Goal: Transaction & Acquisition: Purchase product/service

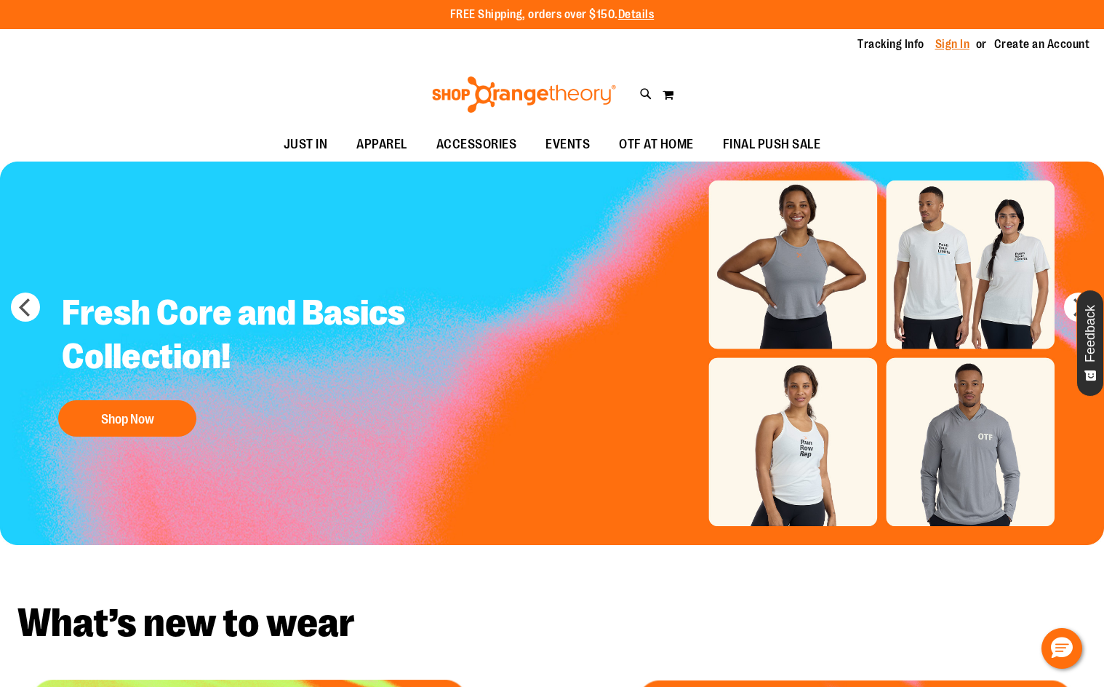
type input "**********"
click at [952, 41] on link "Sign In" at bounding box center [952, 44] width 35 height 16
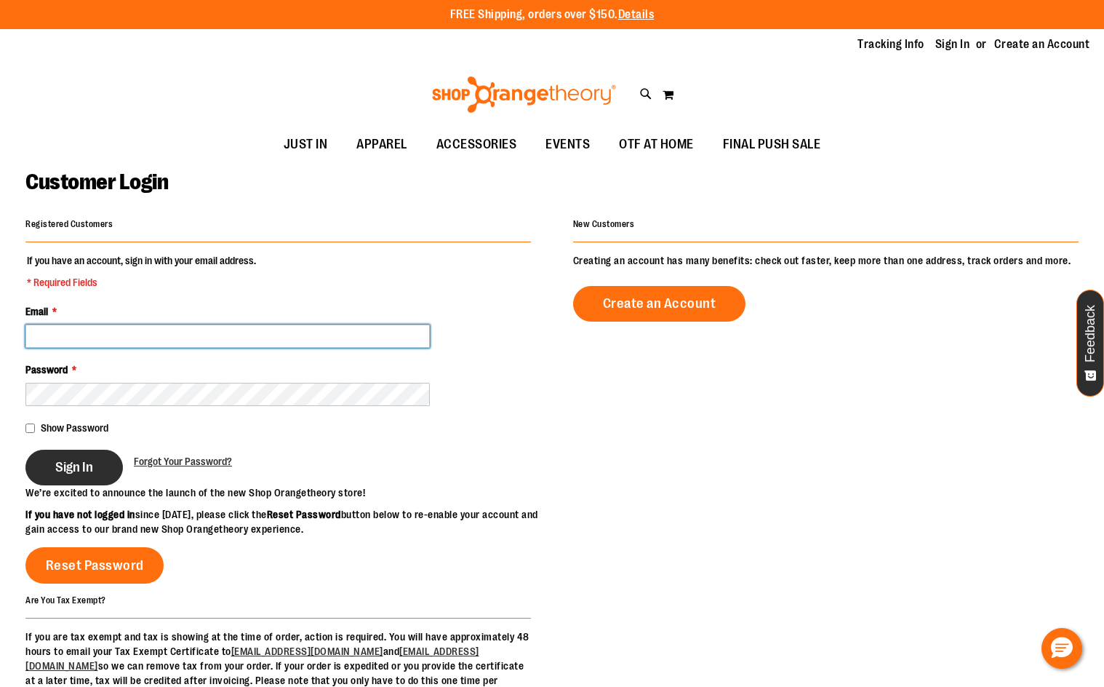
type input "**********"
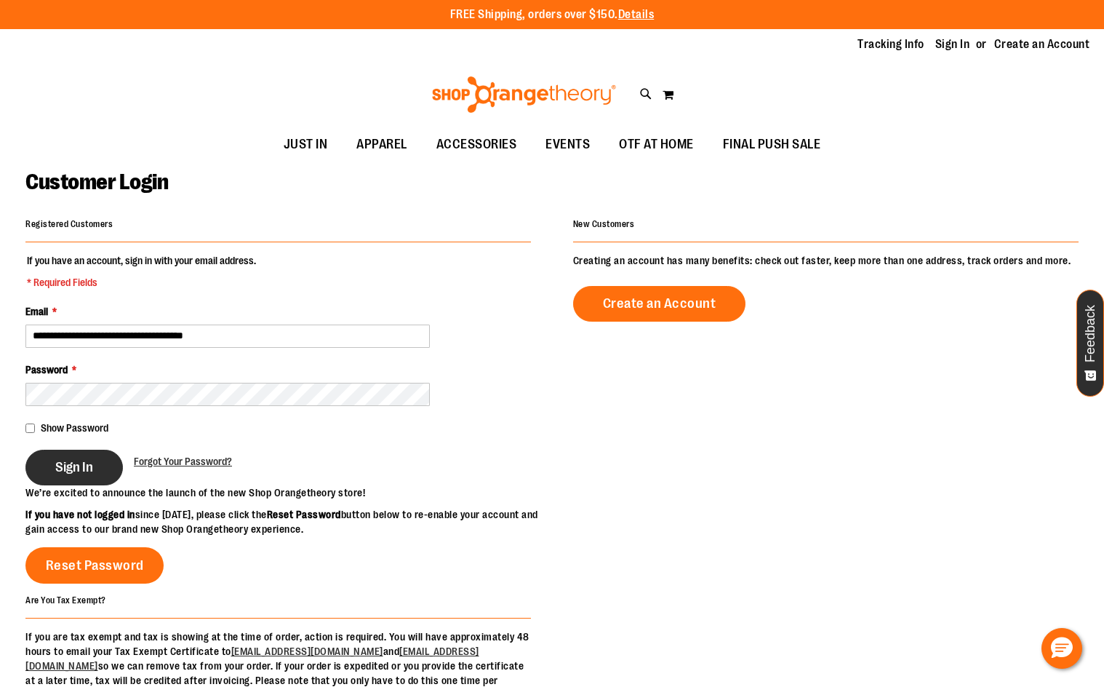
type input "**********"
click at [83, 476] on button "Sign In" at bounding box center [73, 468] width 97 height 36
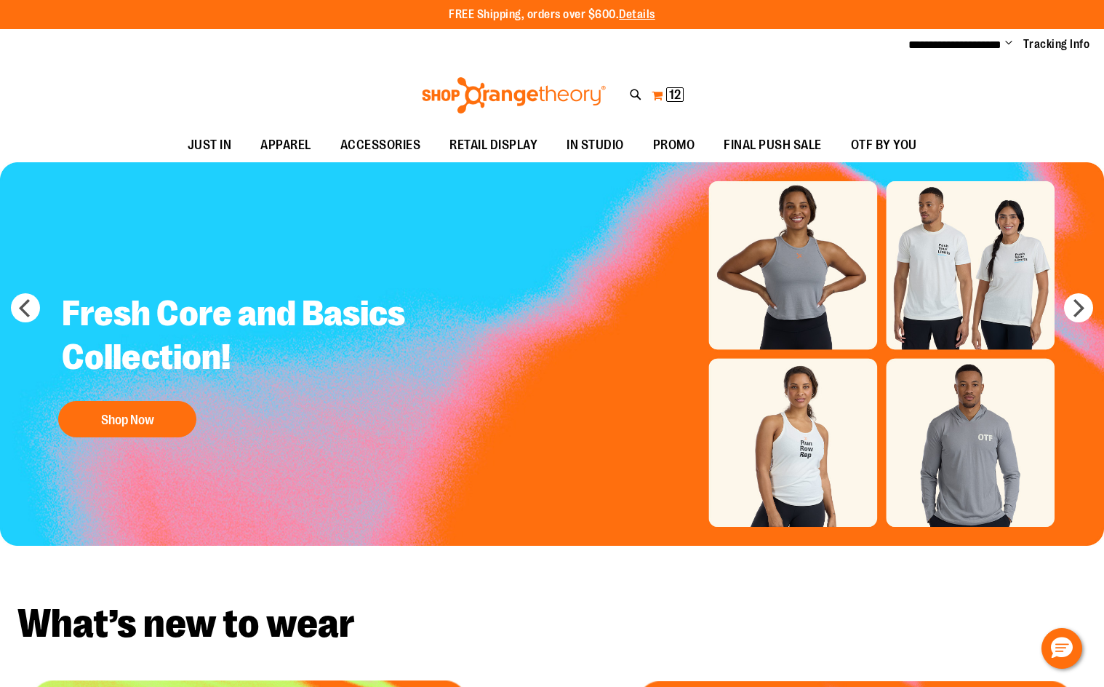
type input "**********"
click at [671, 91] on span "12" at bounding box center [675, 94] width 12 height 15
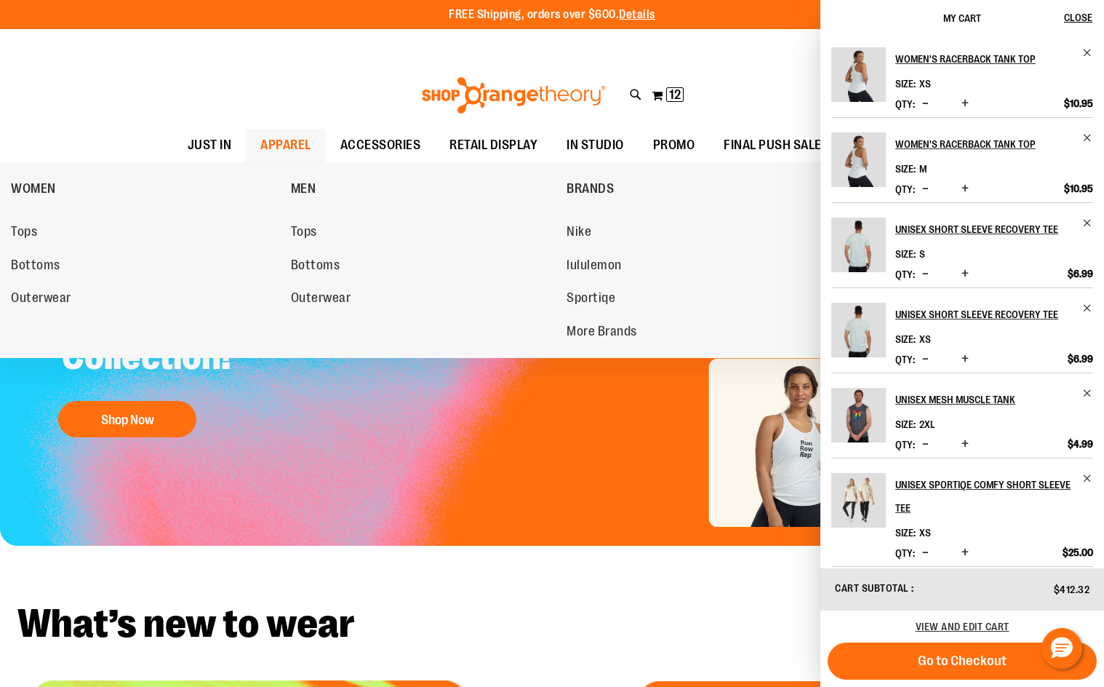
click at [294, 141] on span "APPAREL" at bounding box center [285, 145] width 51 height 33
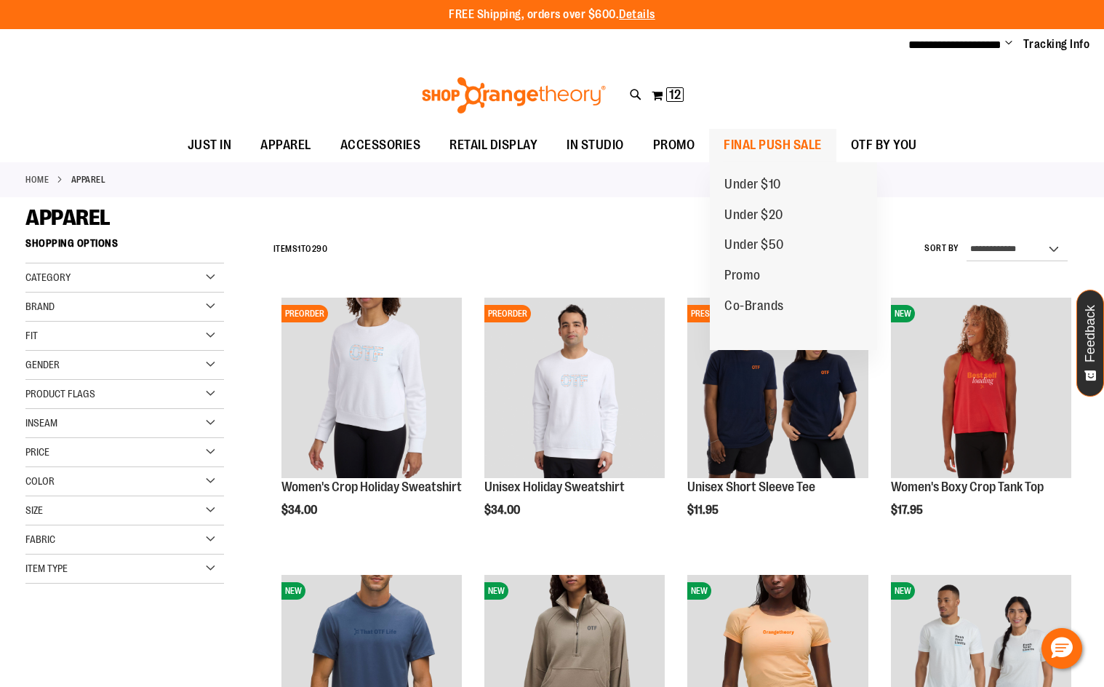
type input "**********"
click at [717, 151] on link "FINAL PUSH SALE" at bounding box center [772, 145] width 127 height 33
click at [739, 143] on span "FINAL PUSH SALE" at bounding box center [773, 145] width 98 height 33
click at [760, 185] on span "Under $10" at bounding box center [753, 186] width 57 height 18
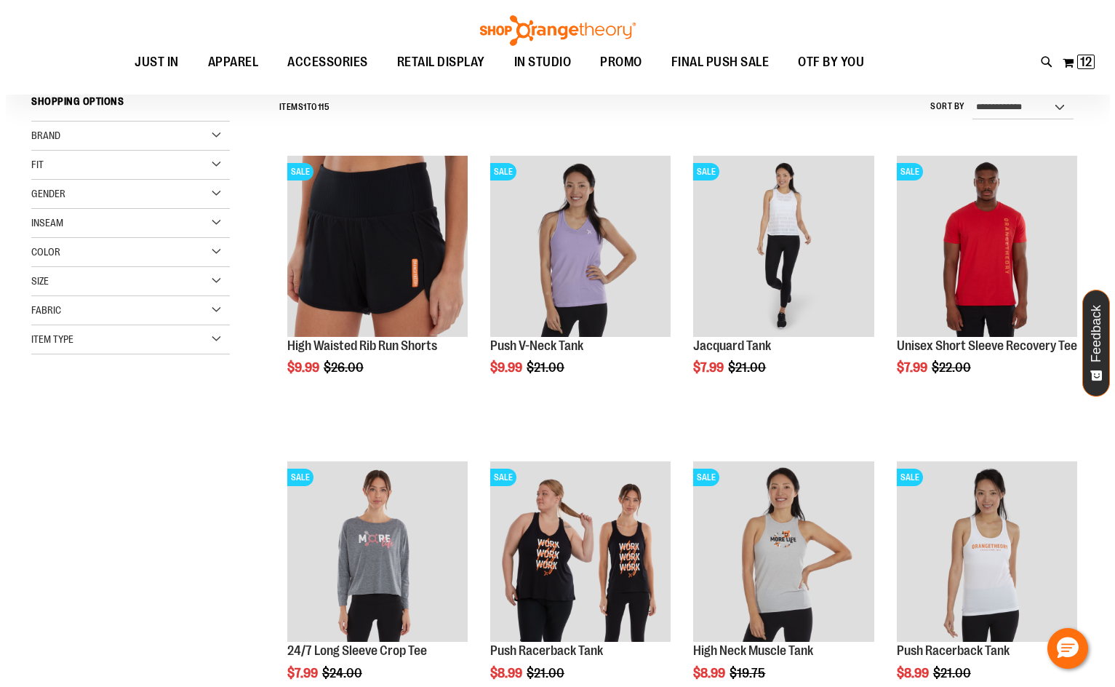
scroll to position [145, 0]
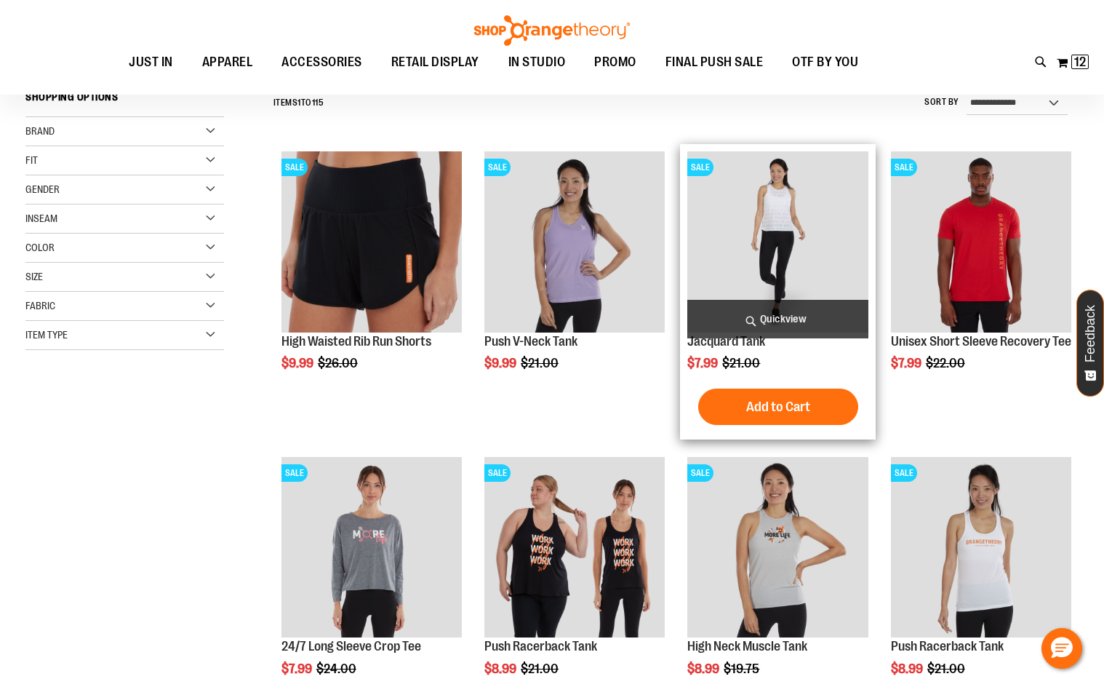
type input "**********"
click at [741, 311] on span "Quickview" at bounding box center [777, 319] width 180 height 39
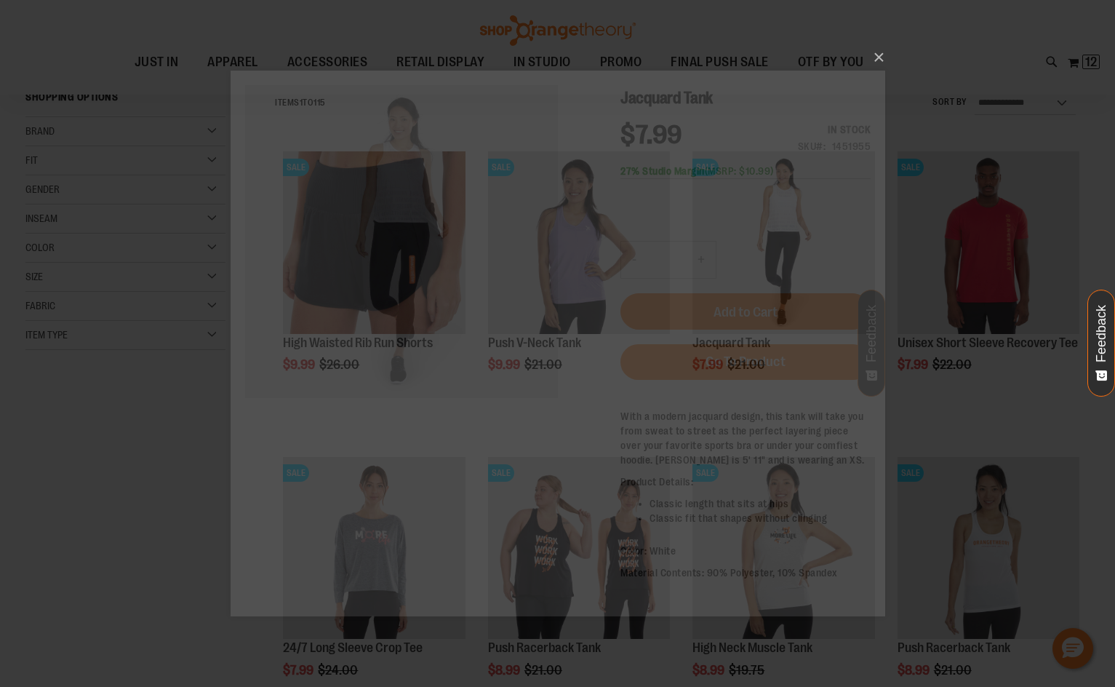
scroll to position [0, 0]
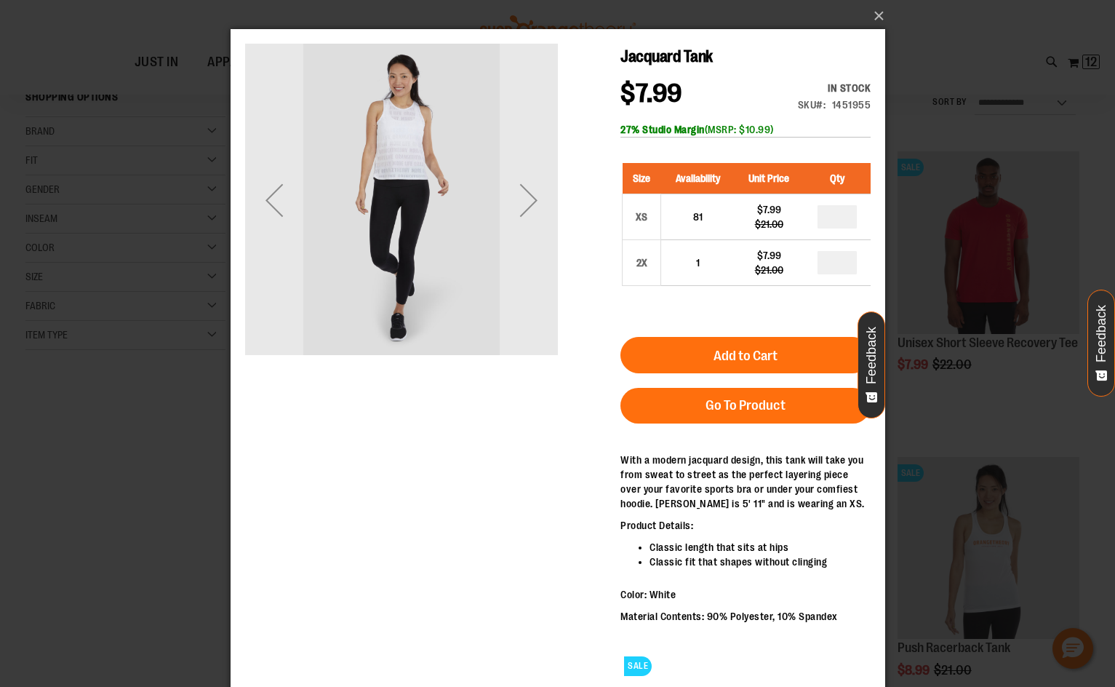
click at [543, 204] on div "Next" at bounding box center [528, 200] width 58 height 58
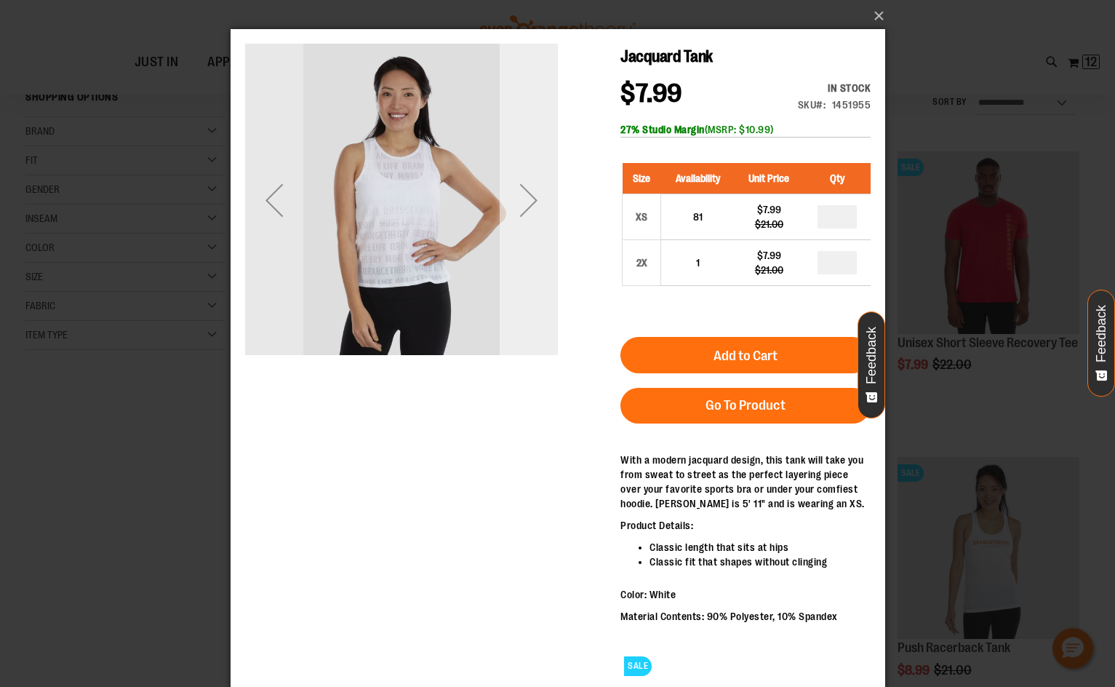
click at [540, 206] on div "Next" at bounding box center [528, 200] width 58 height 58
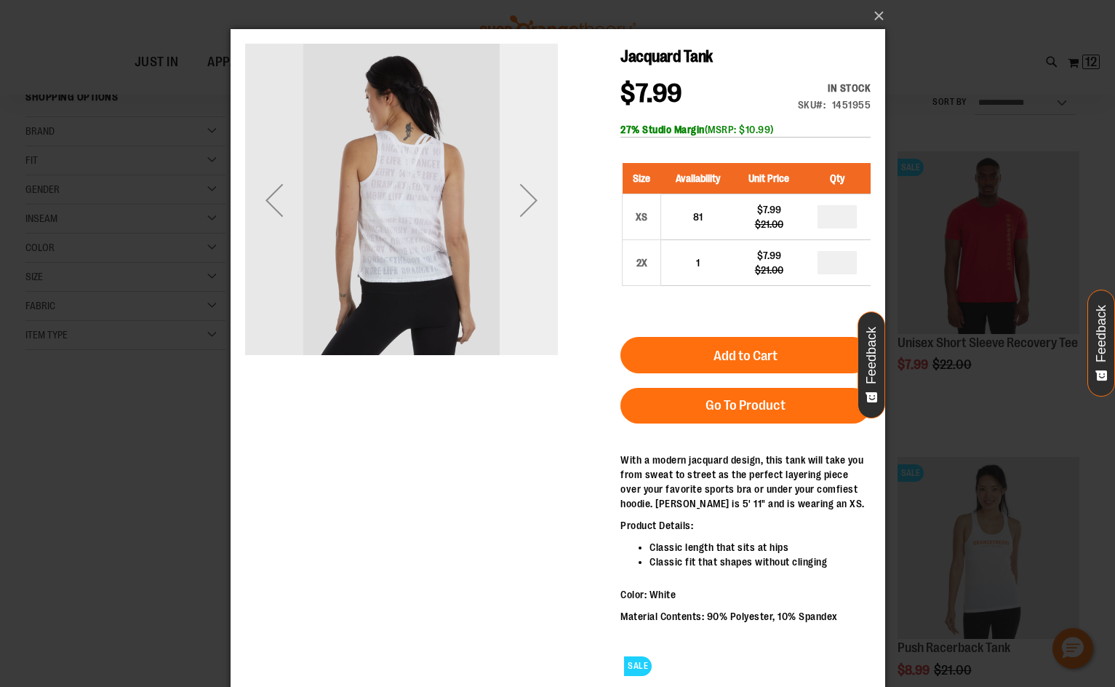
click at [535, 207] on div "Next" at bounding box center [528, 200] width 58 height 58
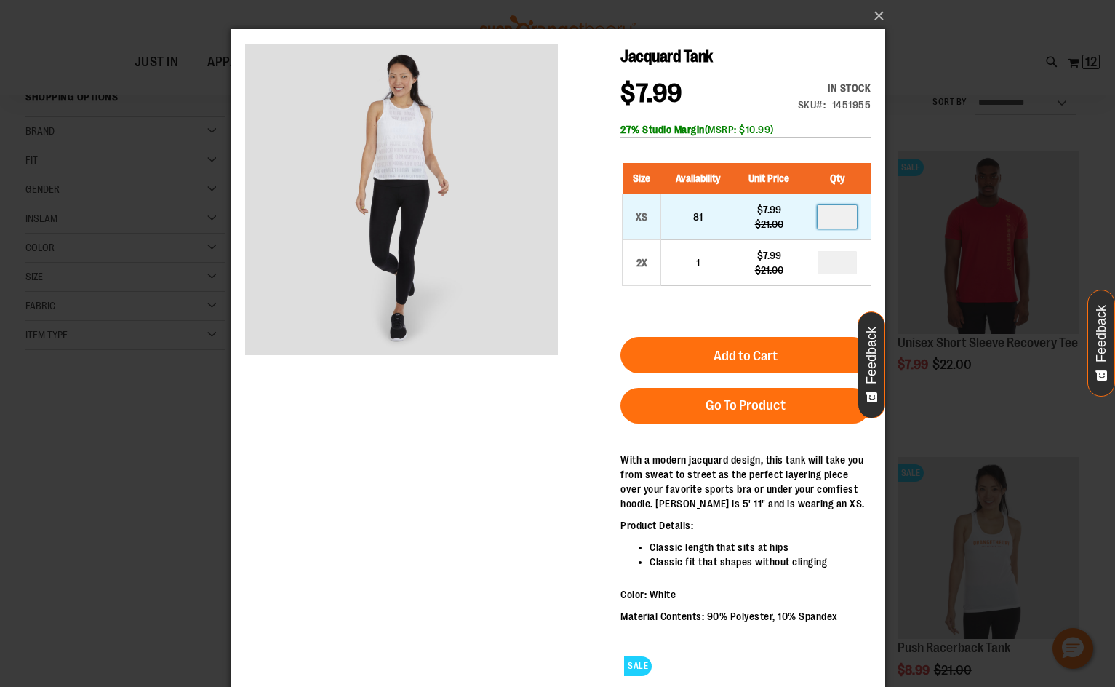
click at [847, 215] on input "number" at bounding box center [836, 216] width 39 height 23
type input "*"
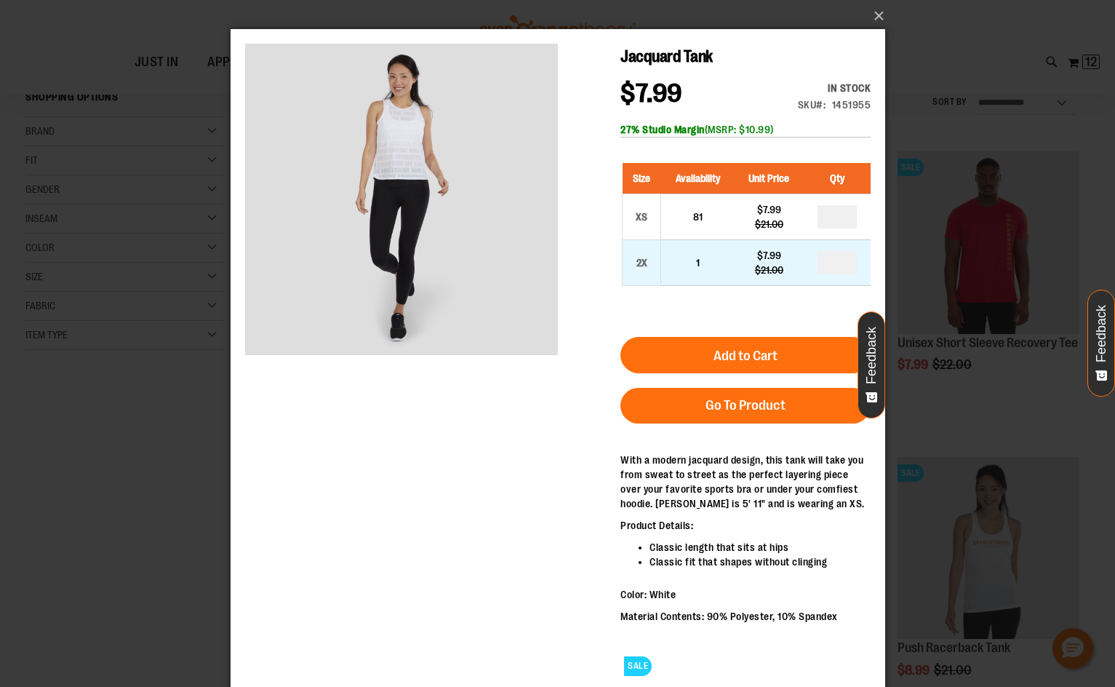
type input "*"
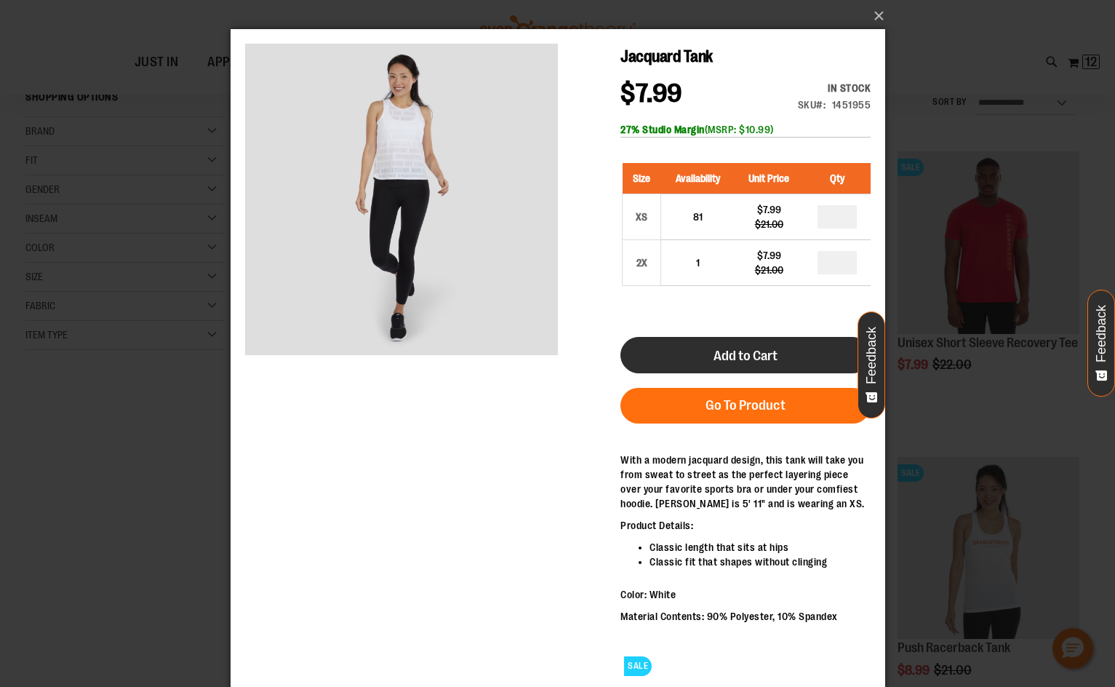
click at [796, 364] on button "Add to Cart" at bounding box center [745, 355] width 250 height 36
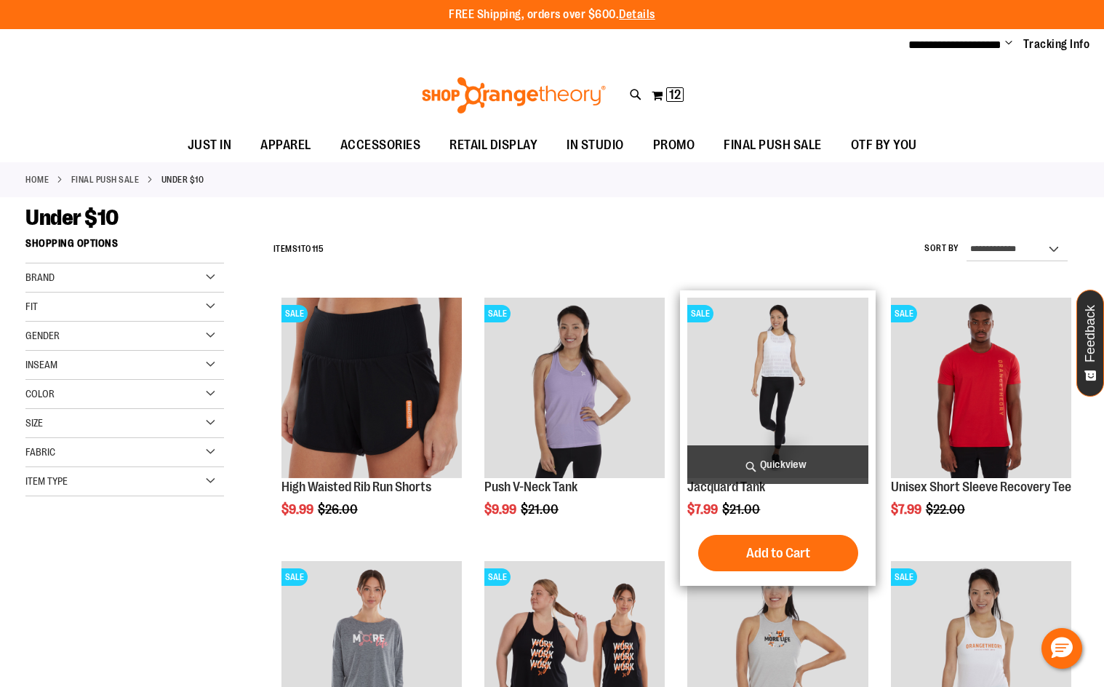
type input "**********"
click at [770, 455] on span "Quickview" at bounding box center [777, 464] width 180 height 39
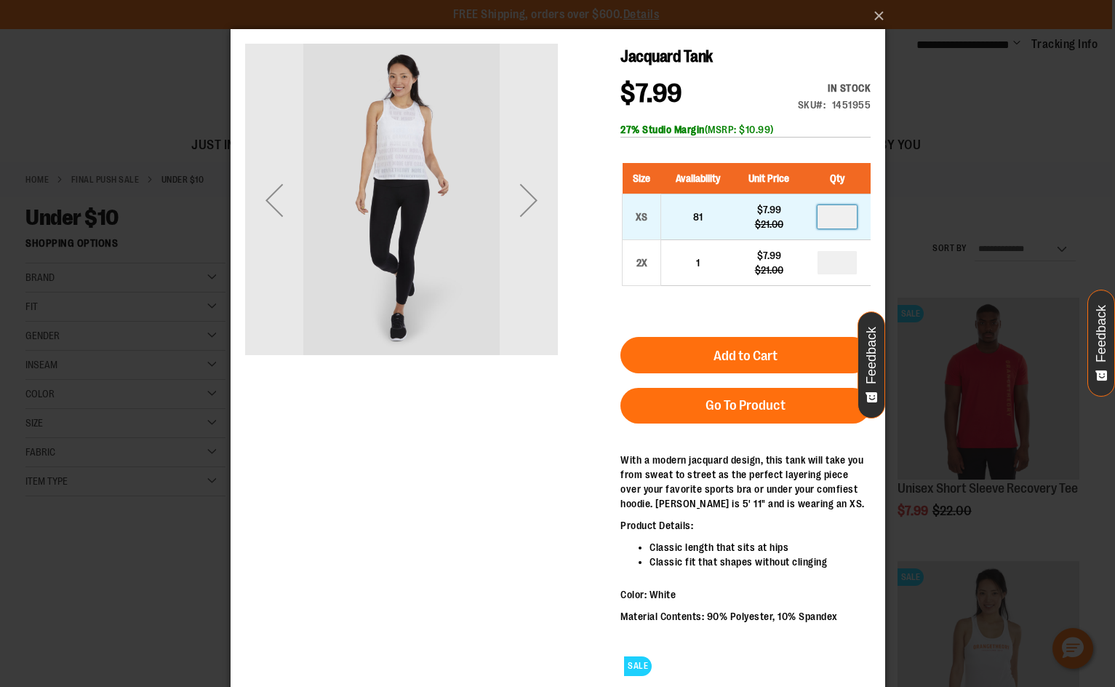
click at [845, 218] on input "number" at bounding box center [836, 216] width 39 height 23
type input "*"
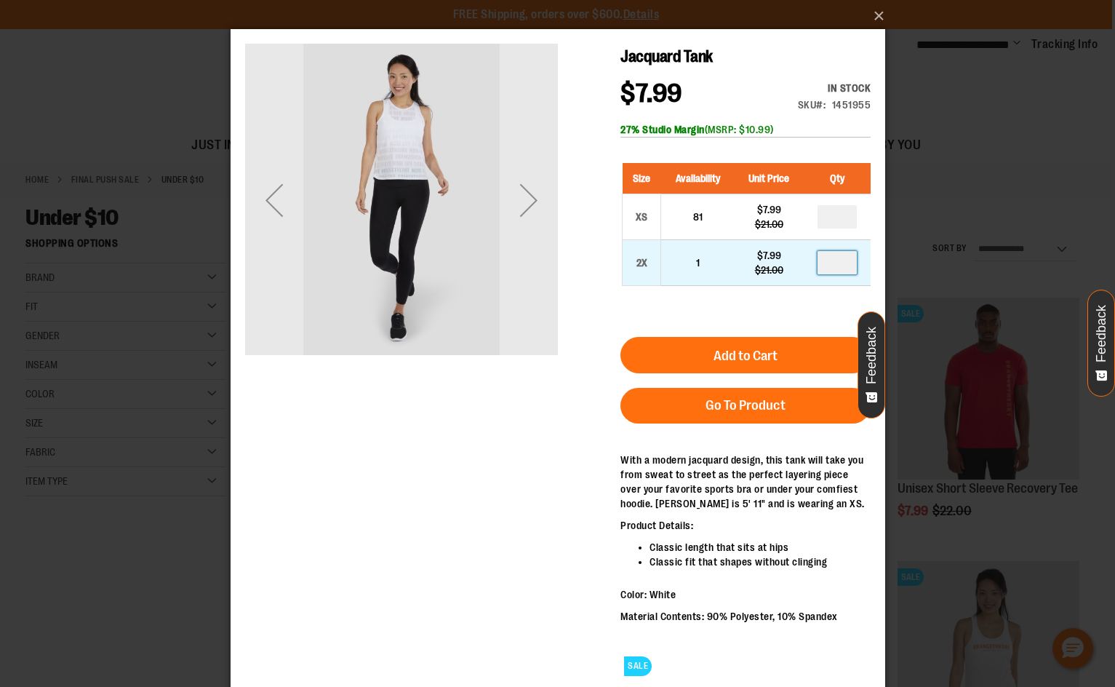
click at [839, 263] on input "number" at bounding box center [836, 262] width 39 height 23
type input "*"
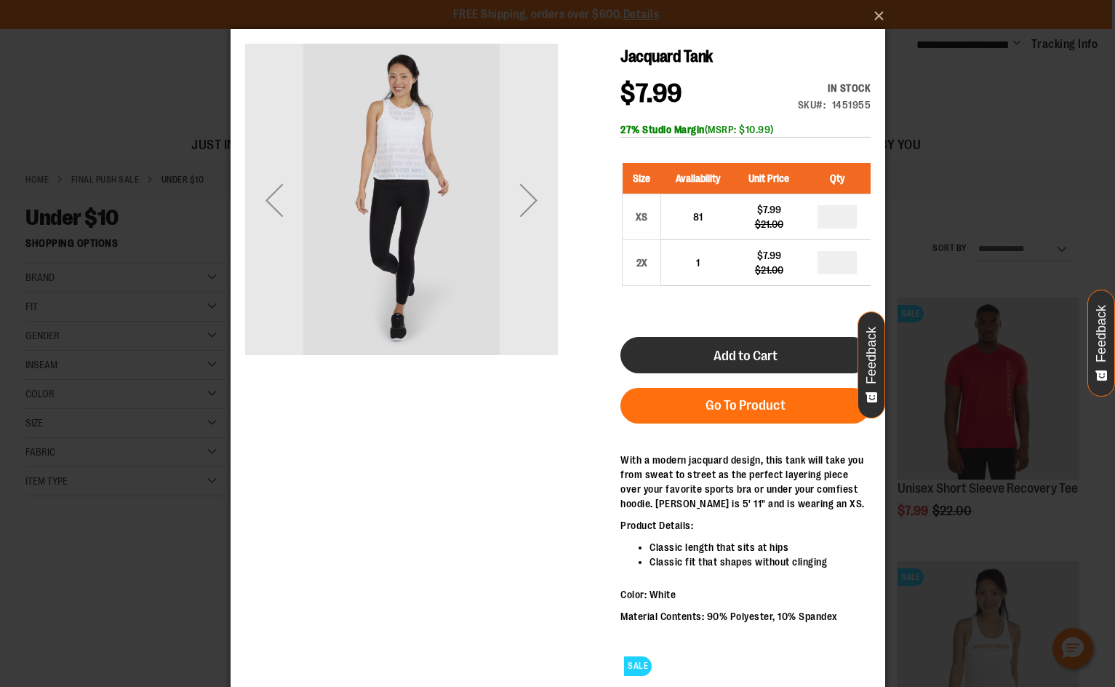
click at [776, 353] on span "Add to Cart" at bounding box center [745, 356] width 64 height 16
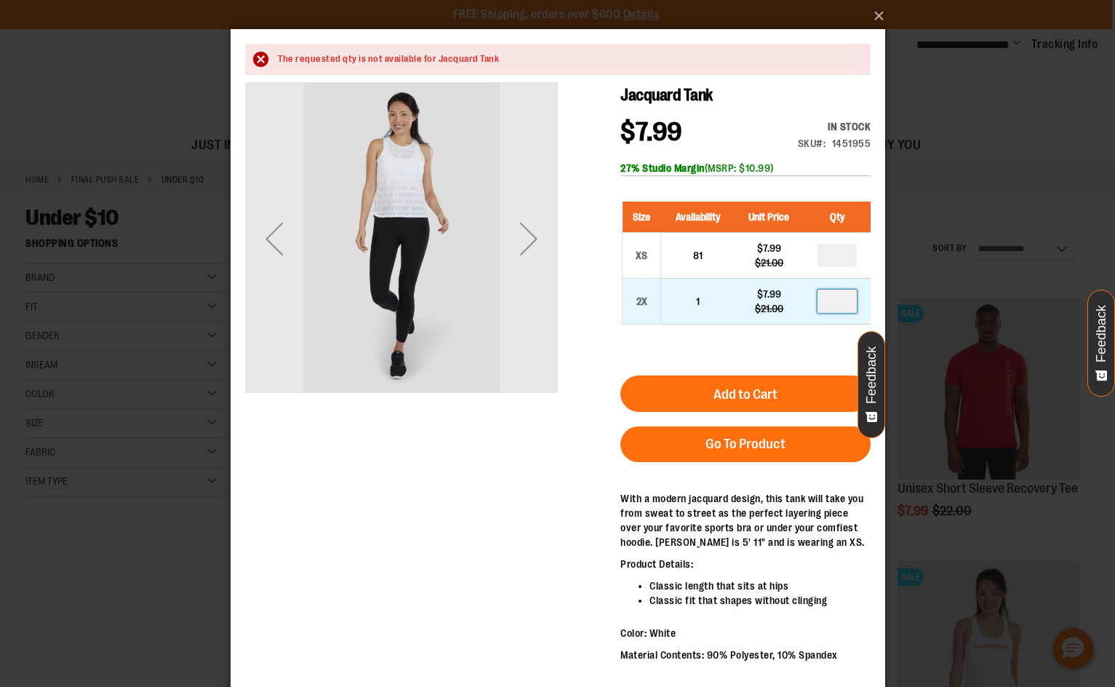
click at [842, 303] on input "*" at bounding box center [836, 301] width 39 height 23
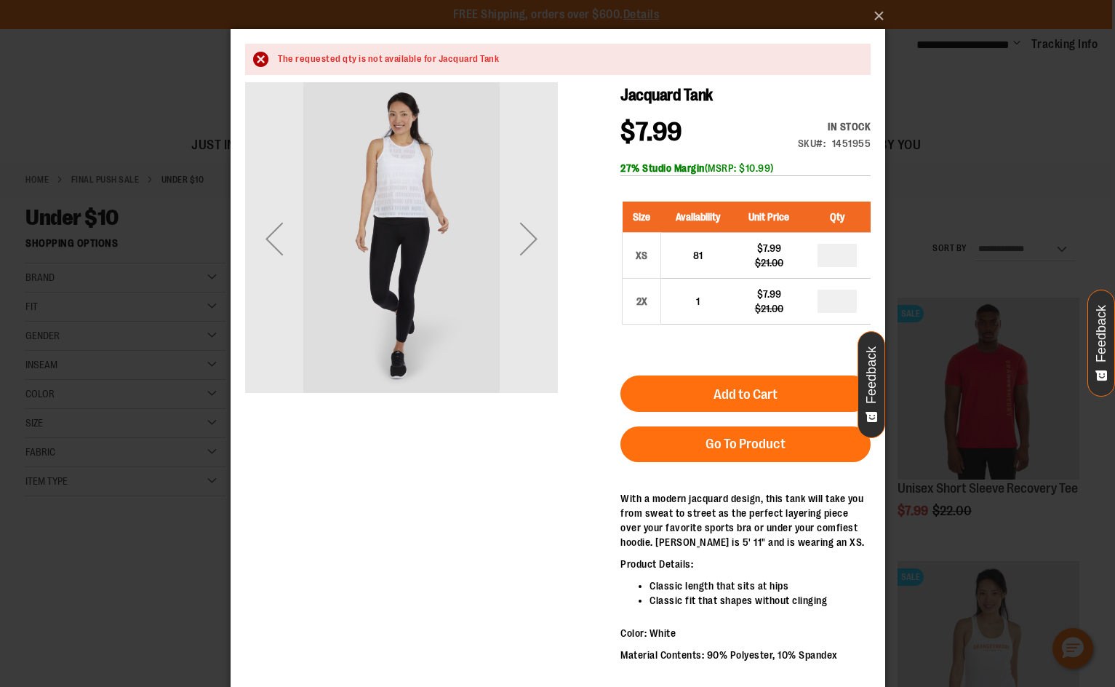
type input "*"
click at [789, 364] on form "Size Availability Unit Price Qty XS 81 $7.99 $21.00 * 2X 1 $7.99" at bounding box center [745, 324] width 250 height 275
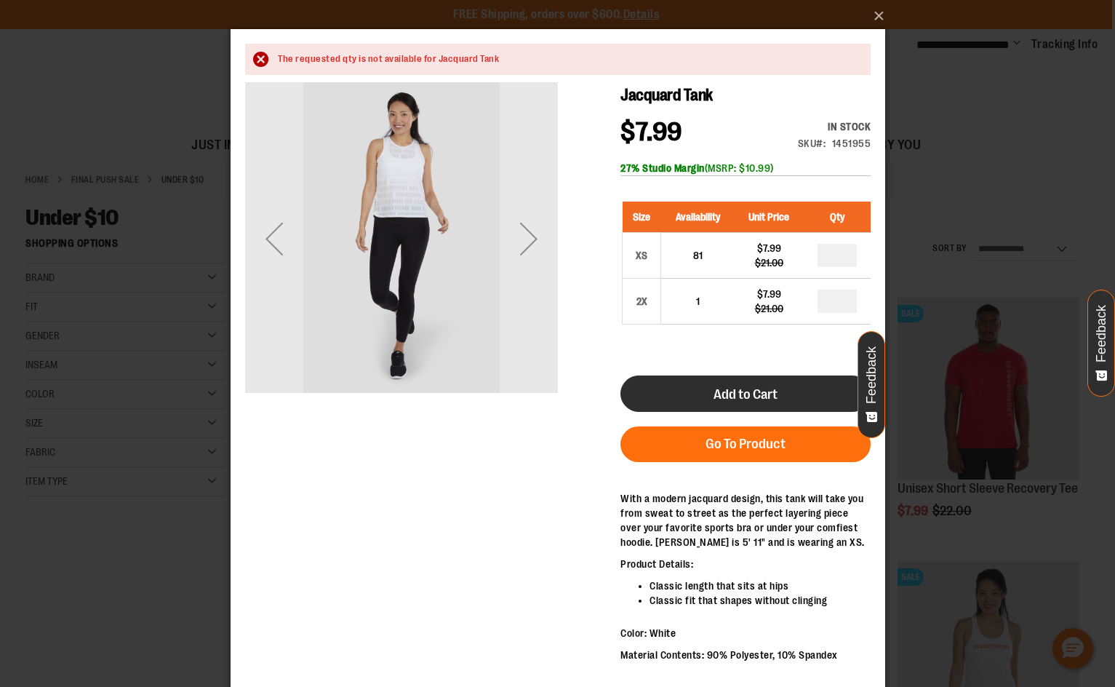
click at [776, 385] on button "Add to Cart" at bounding box center [745, 393] width 250 height 36
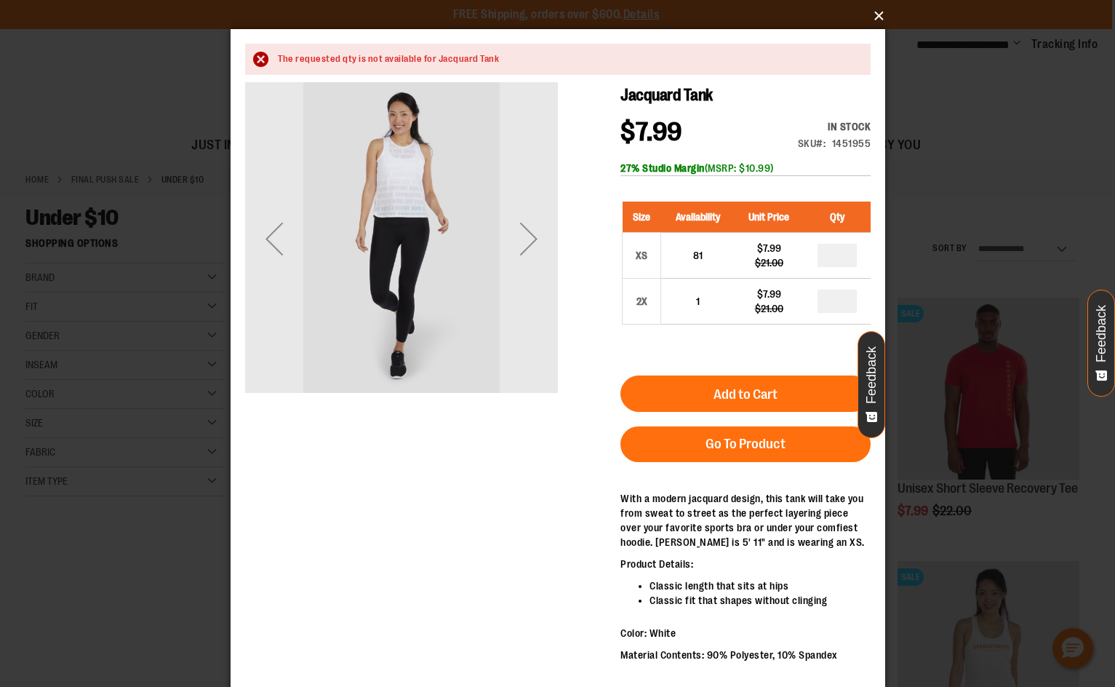
click at [877, 16] on button "×" at bounding box center [562, 16] width 655 height 32
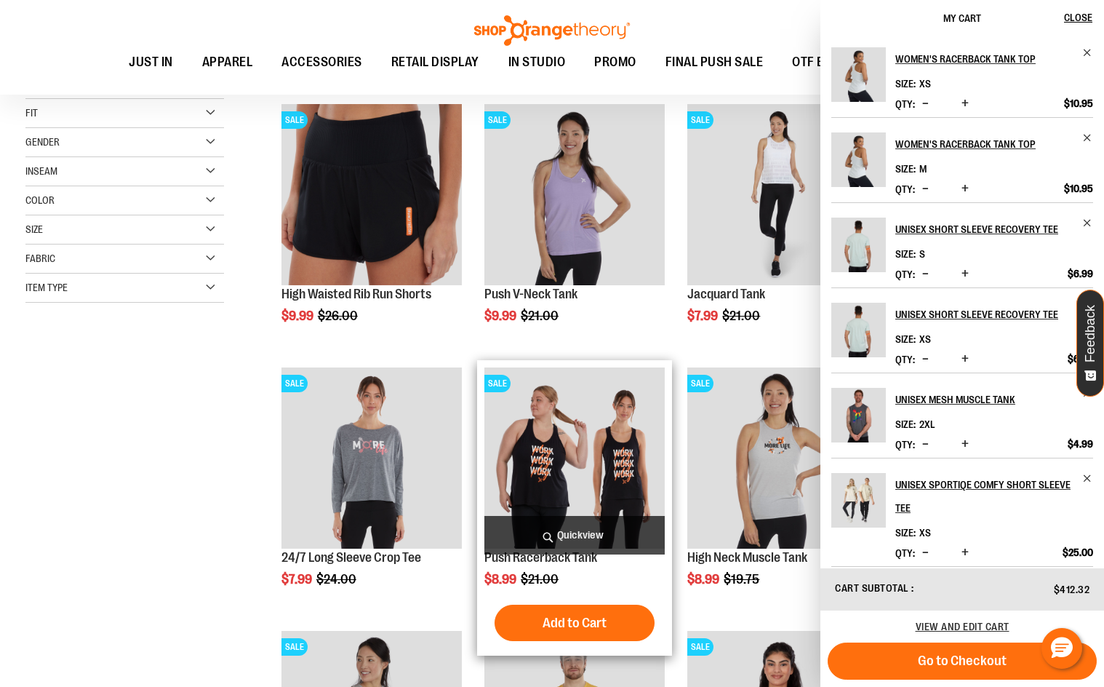
scroll to position [218, 0]
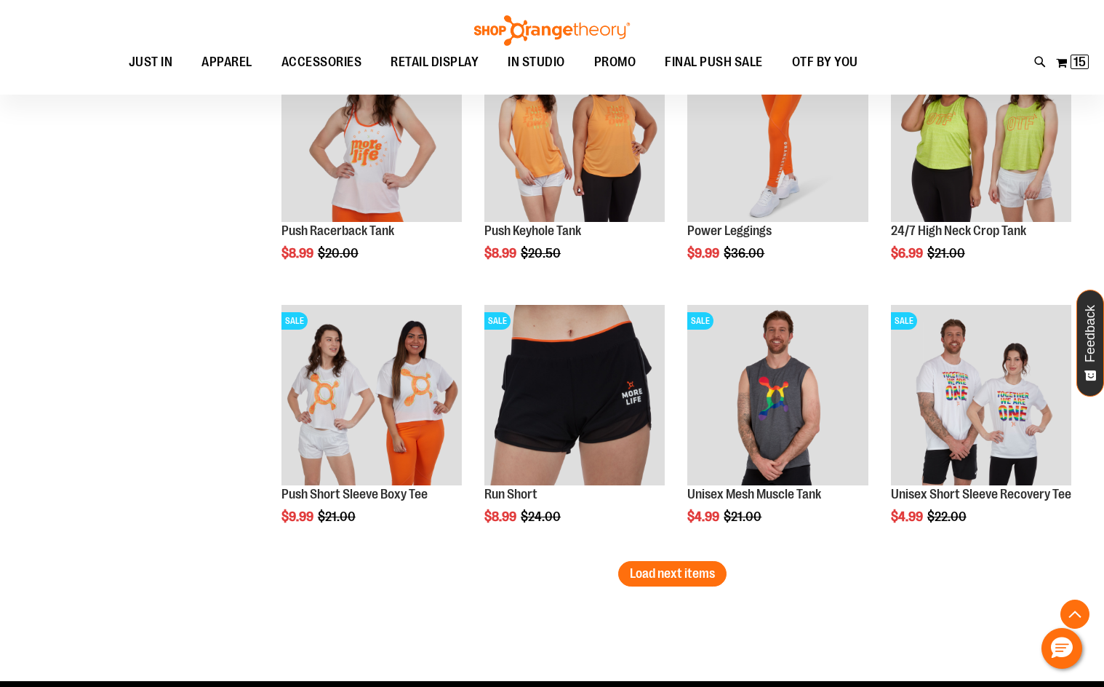
scroll to position [2110, 0]
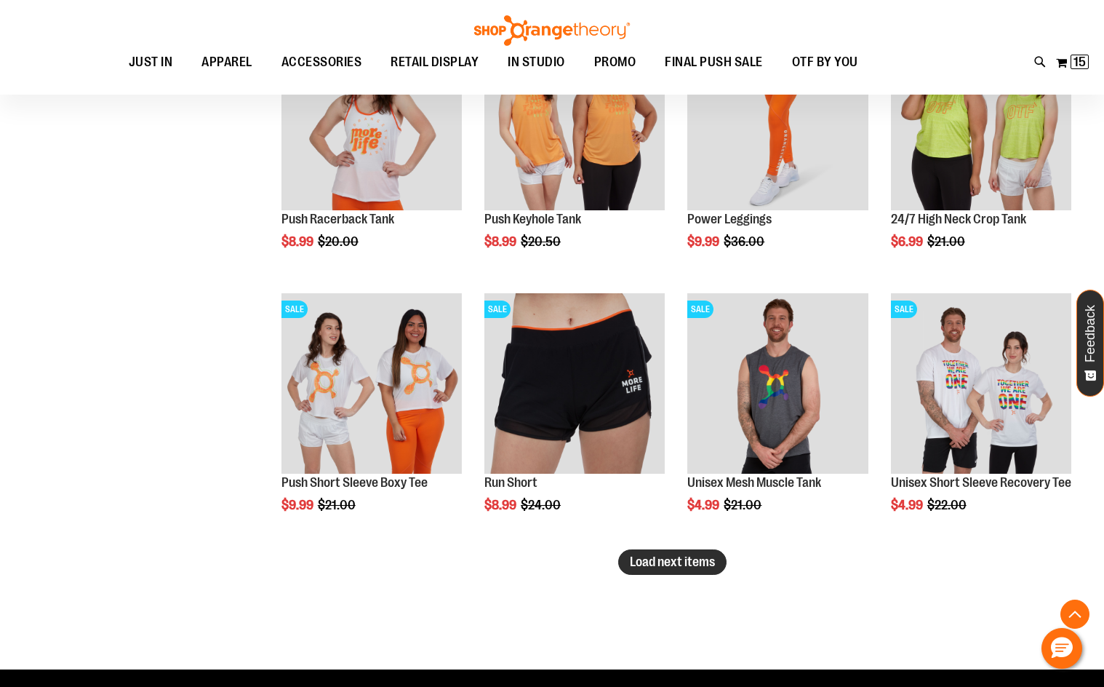
click at [663, 562] on span "Load next items" at bounding box center [672, 561] width 85 height 15
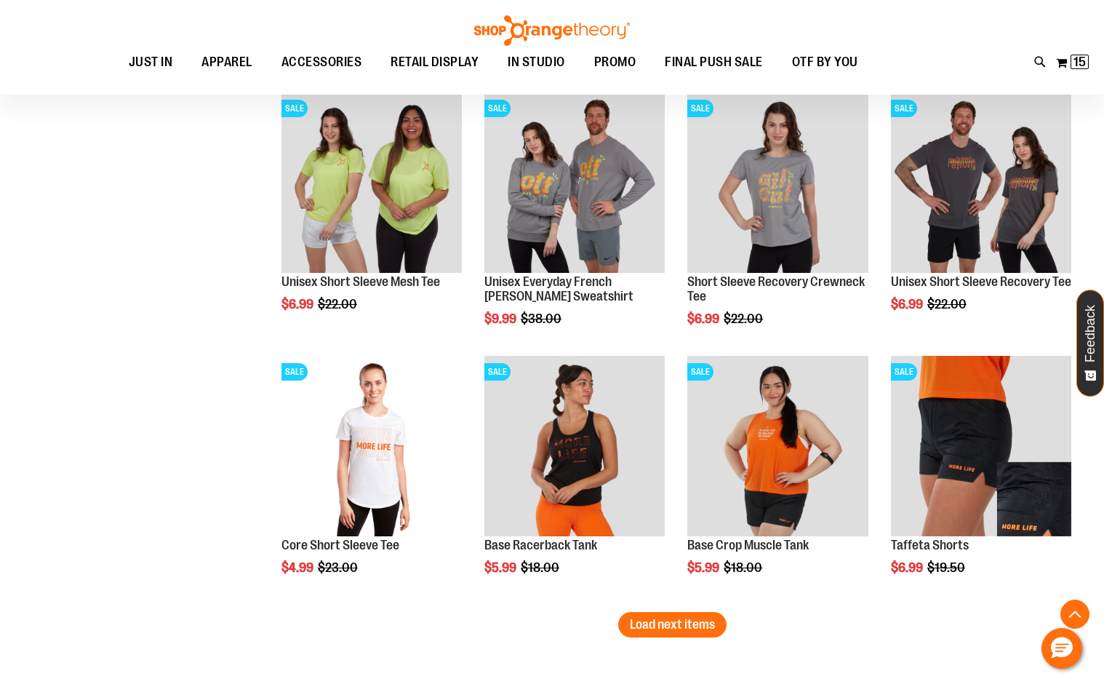
scroll to position [2910, 0]
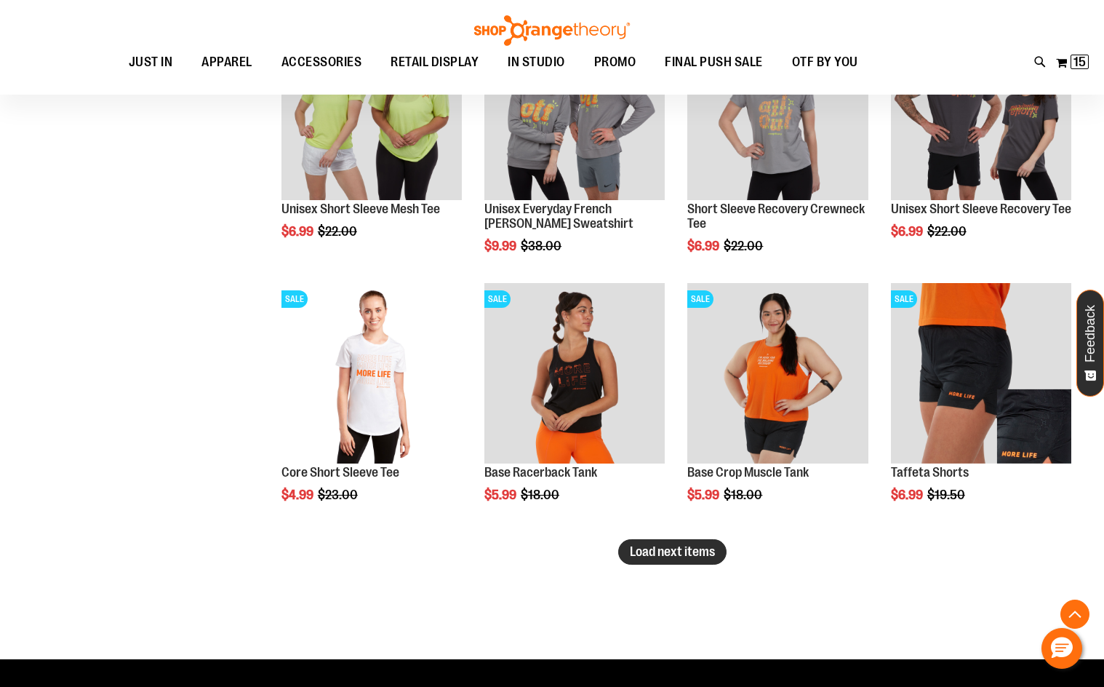
click at [654, 545] on span "Load next items" at bounding box center [672, 551] width 85 height 15
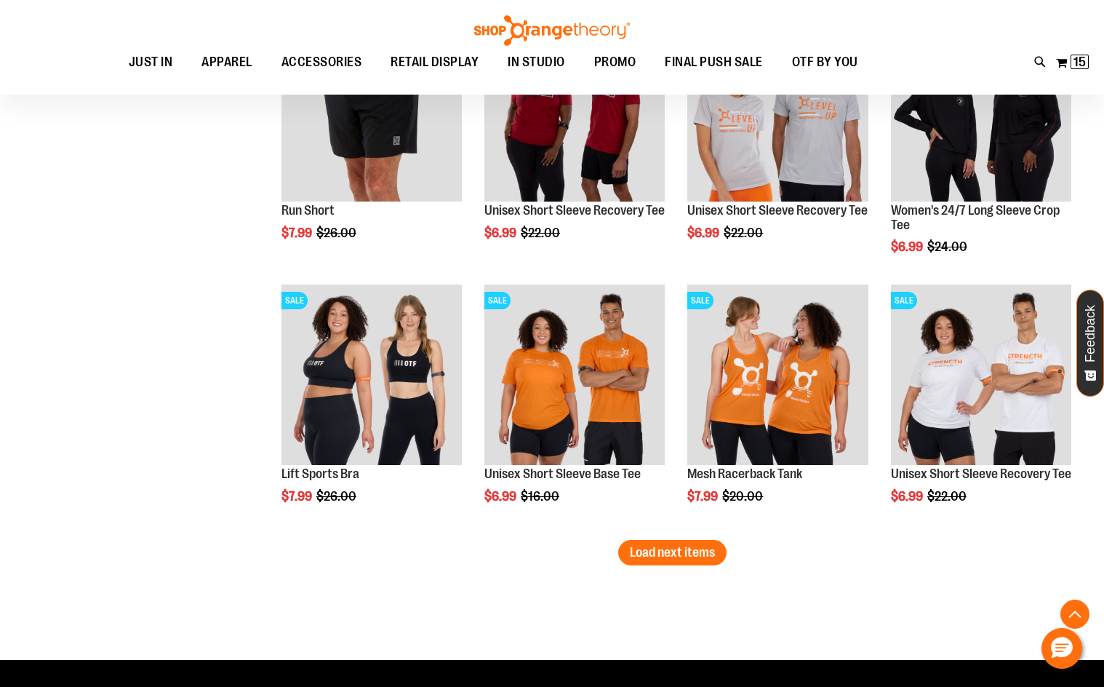
scroll to position [3710, 0]
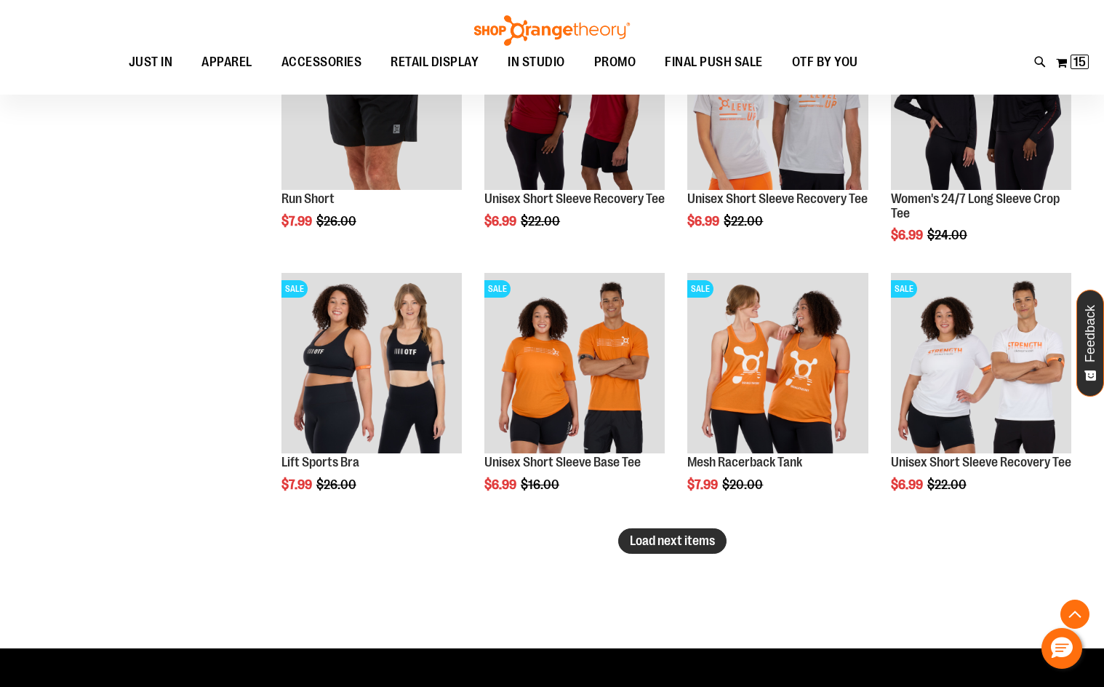
click at [657, 535] on span "Load next items" at bounding box center [672, 540] width 85 height 15
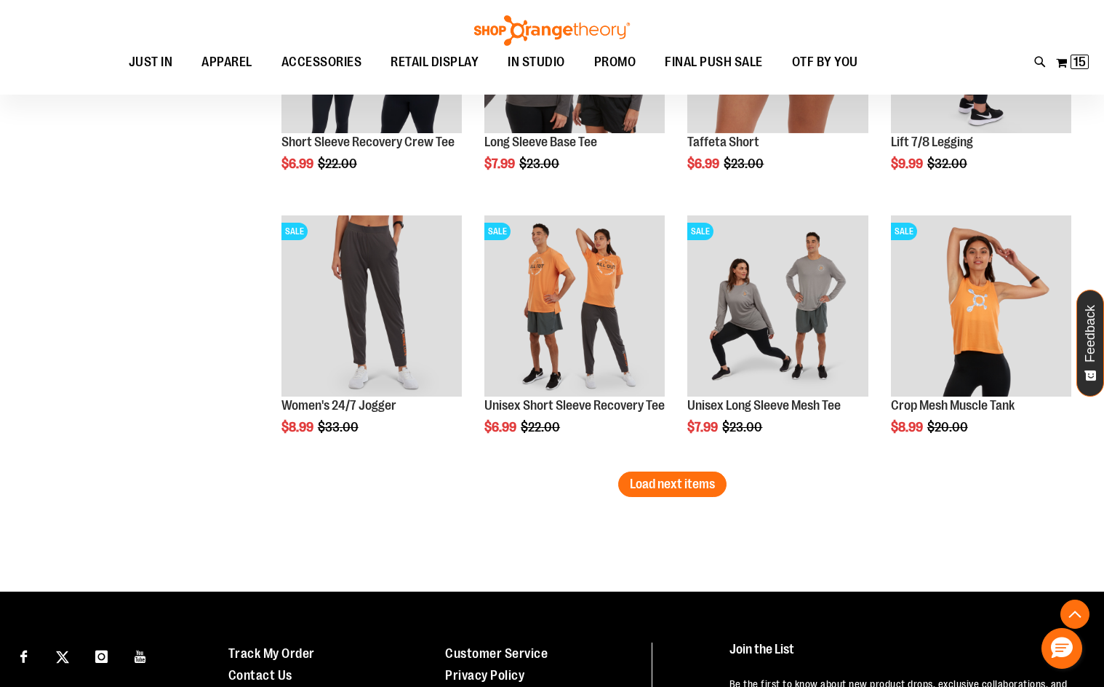
scroll to position [4583, 0]
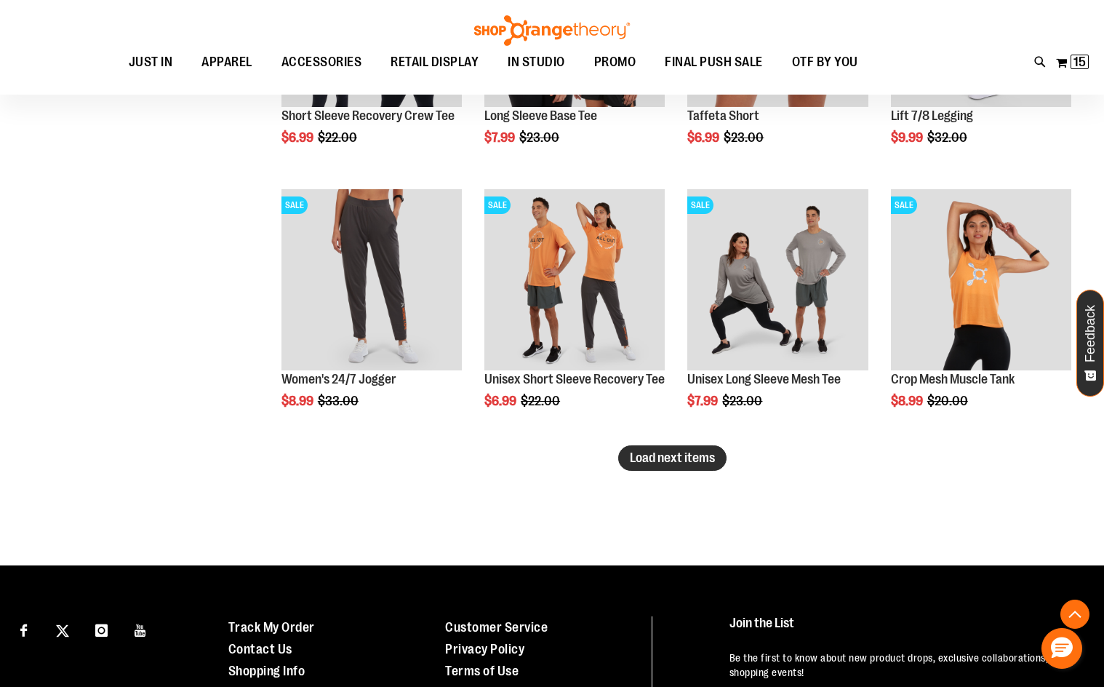
click at [674, 464] on span "Load next items" at bounding box center [672, 457] width 85 height 15
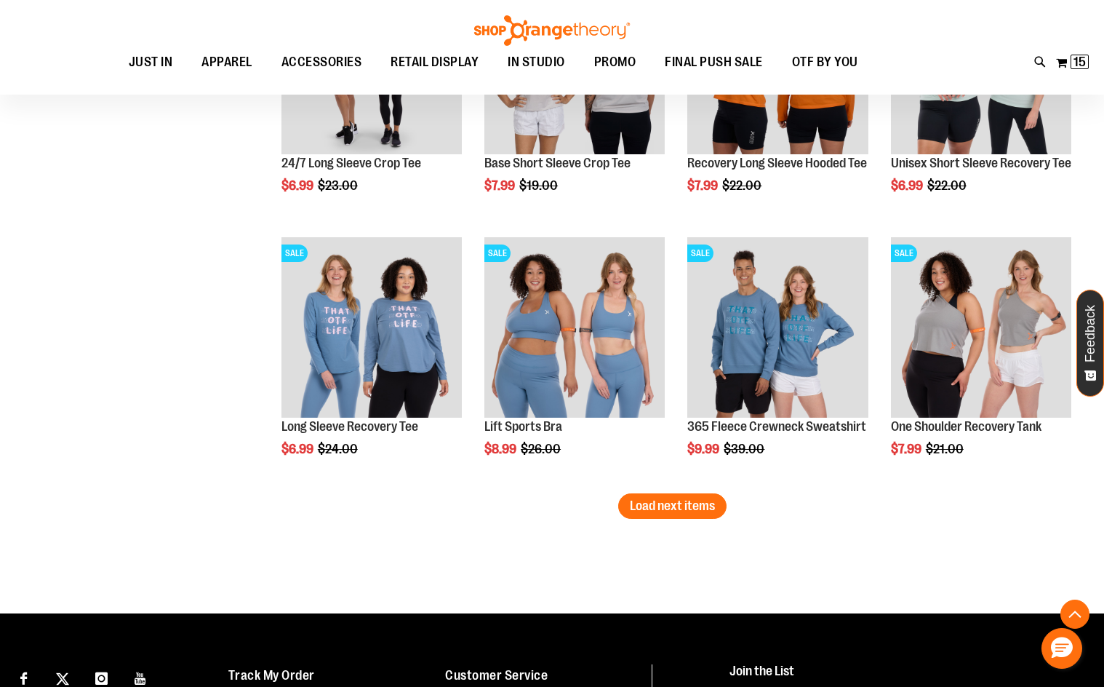
scroll to position [5456, 0]
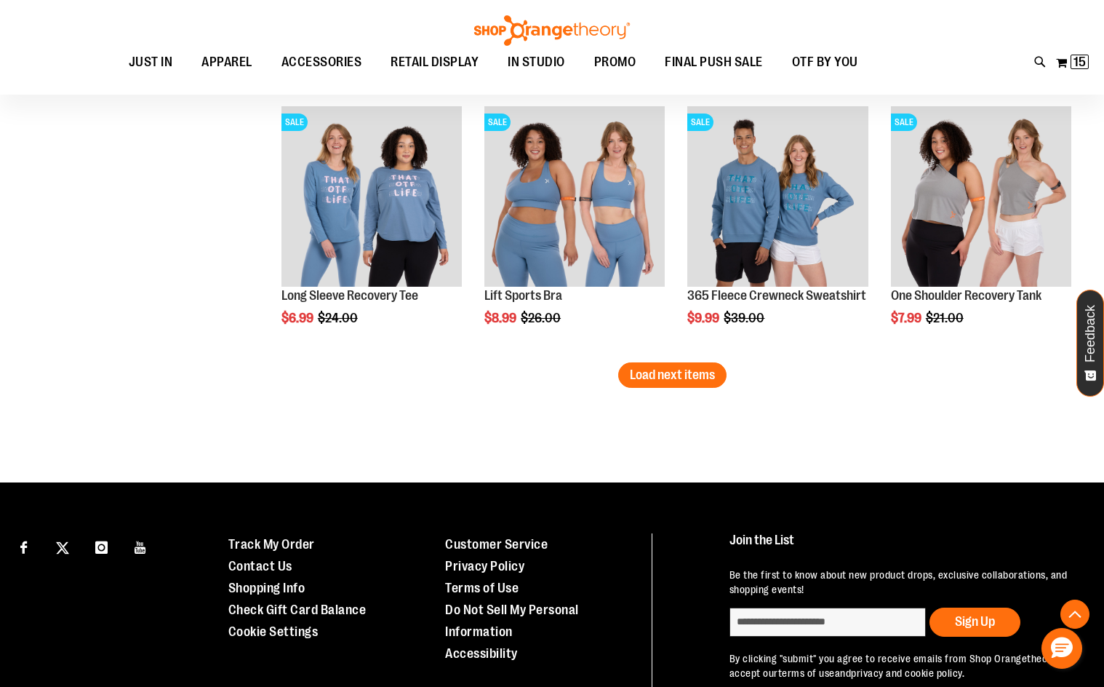
drag, startPoint x: 658, startPoint y: 372, endPoint x: 635, endPoint y: 381, distance: 24.2
click at [654, 376] on span "Load next items" at bounding box center [672, 374] width 85 height 15
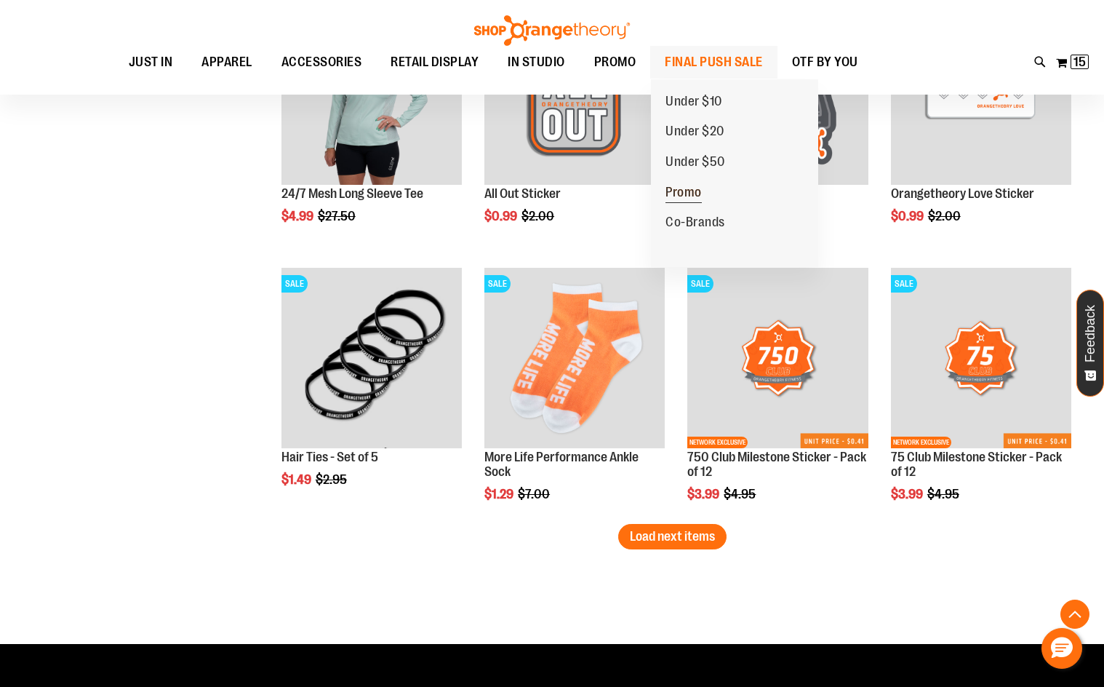
scroll to position [6110, 0]
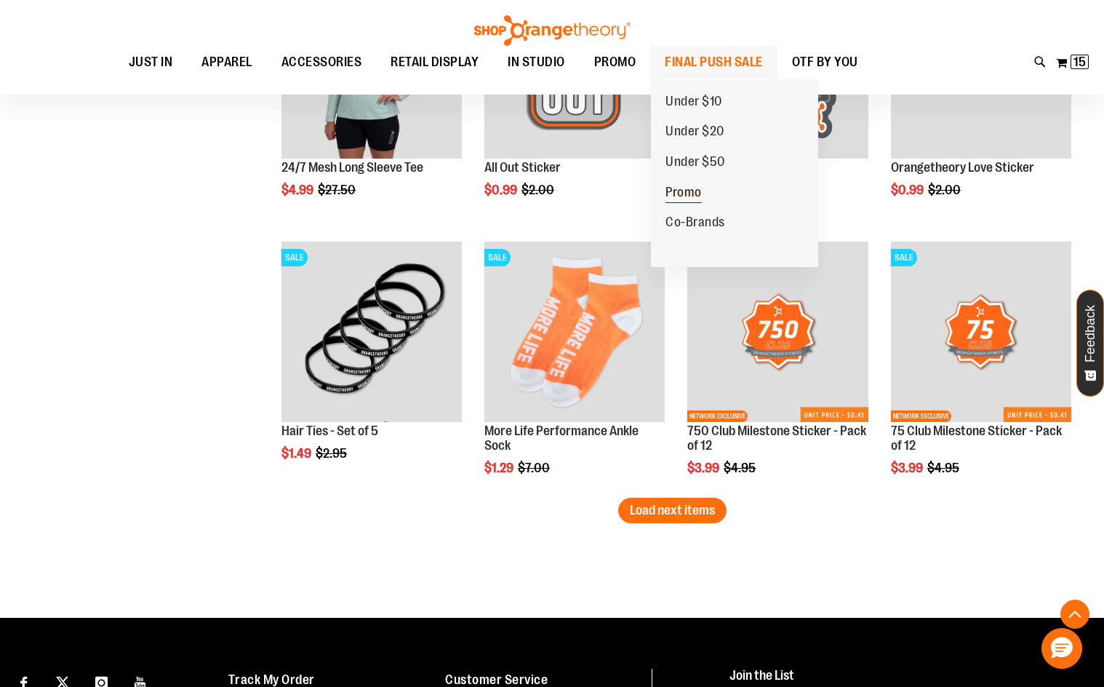
click at [697, 197] on span "Promo" at bounding box center [684, 194] width 36 height 18
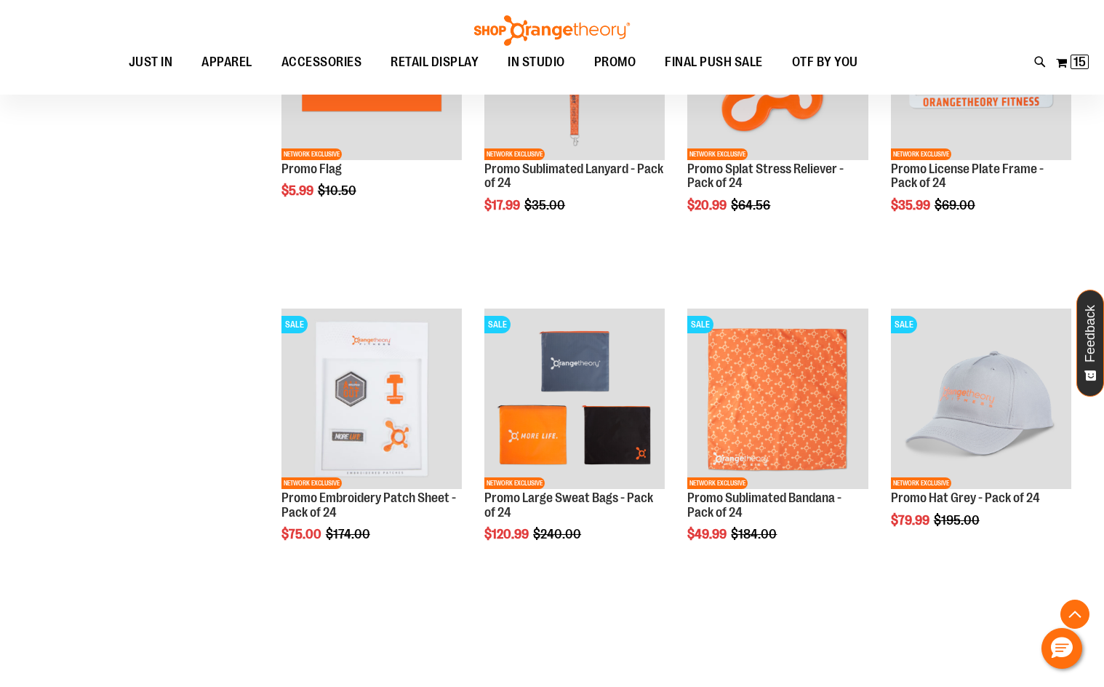
scroll to position [278, 0]
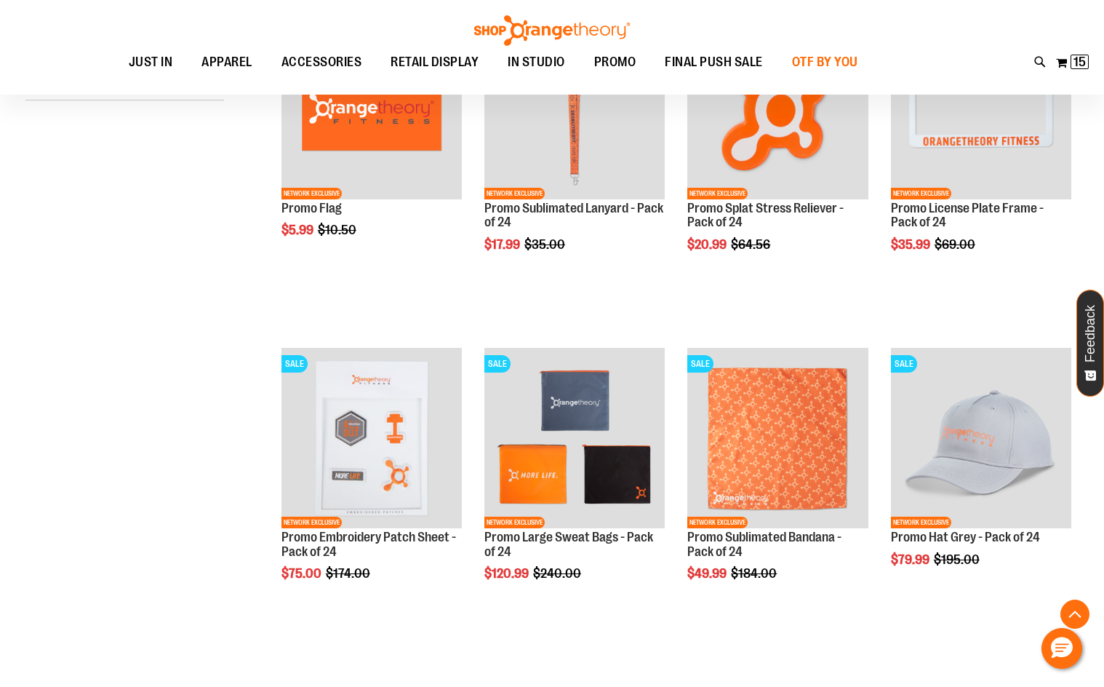
type input "**********"
click at [850, 65] on span "OTF BY YOU" at bounding box center [825, 62] width 66 height 33
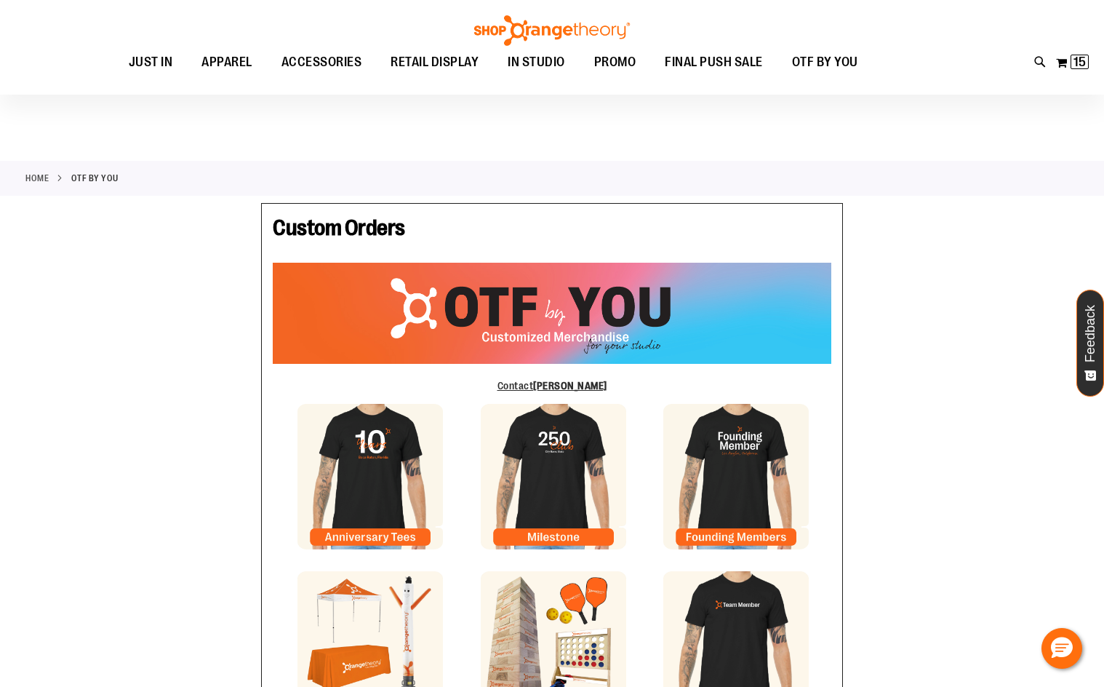
scroll to position [218, 0]
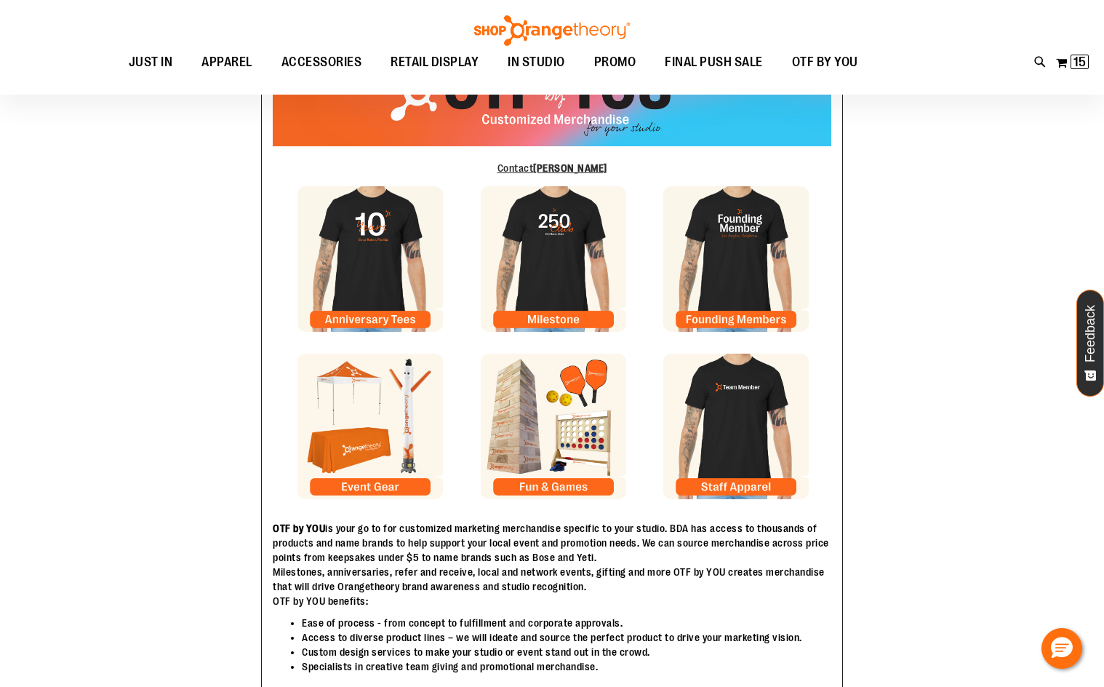
type input "**********"
click at [771, 396] on img at bounding box center [735, 426] width 145 height 145
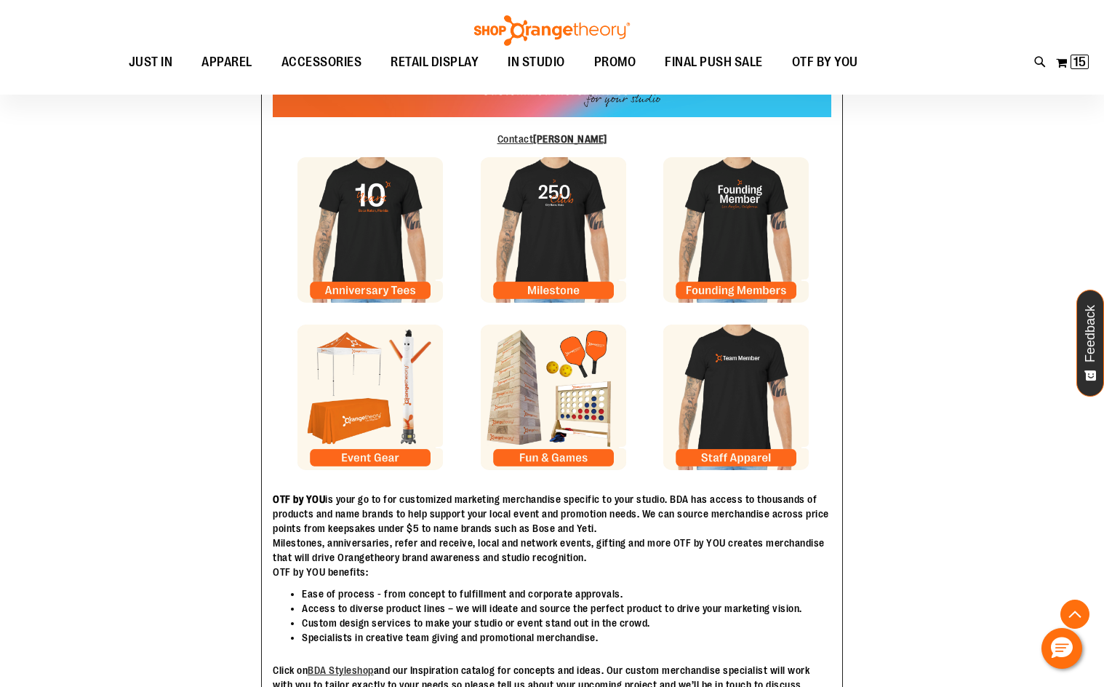
scroll to position [290, 0]
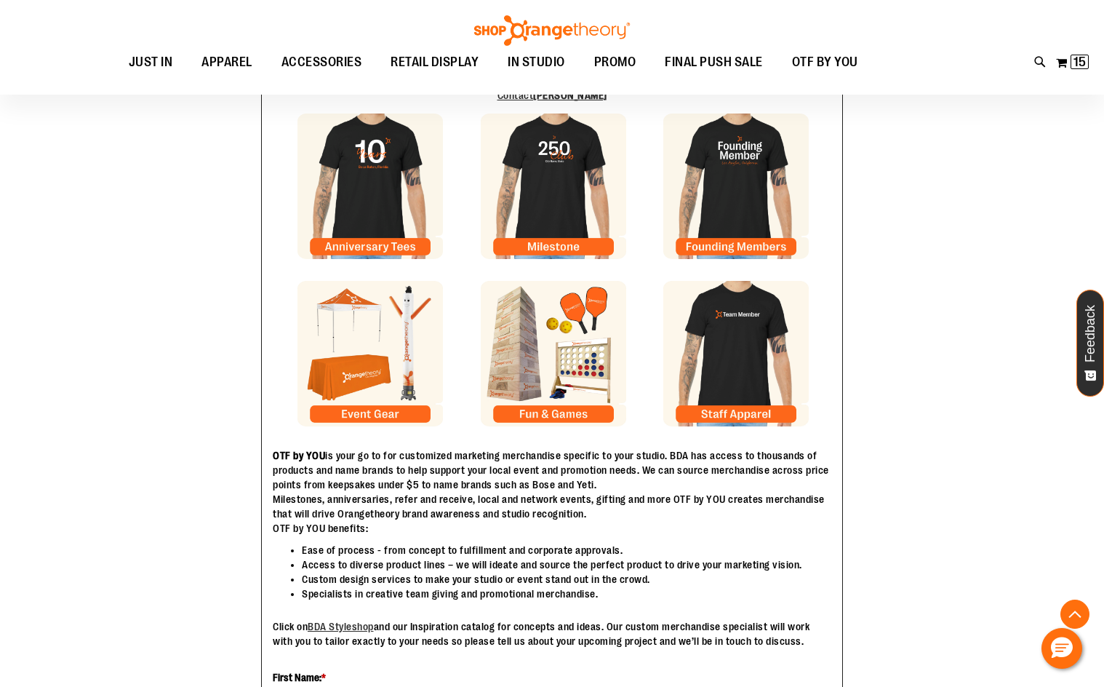
click at [397, 355] on img at bounding box center [370, 353] width 145 height 145
click at [580, 334] on img at bounding box center [553, 353] width 145 height 145
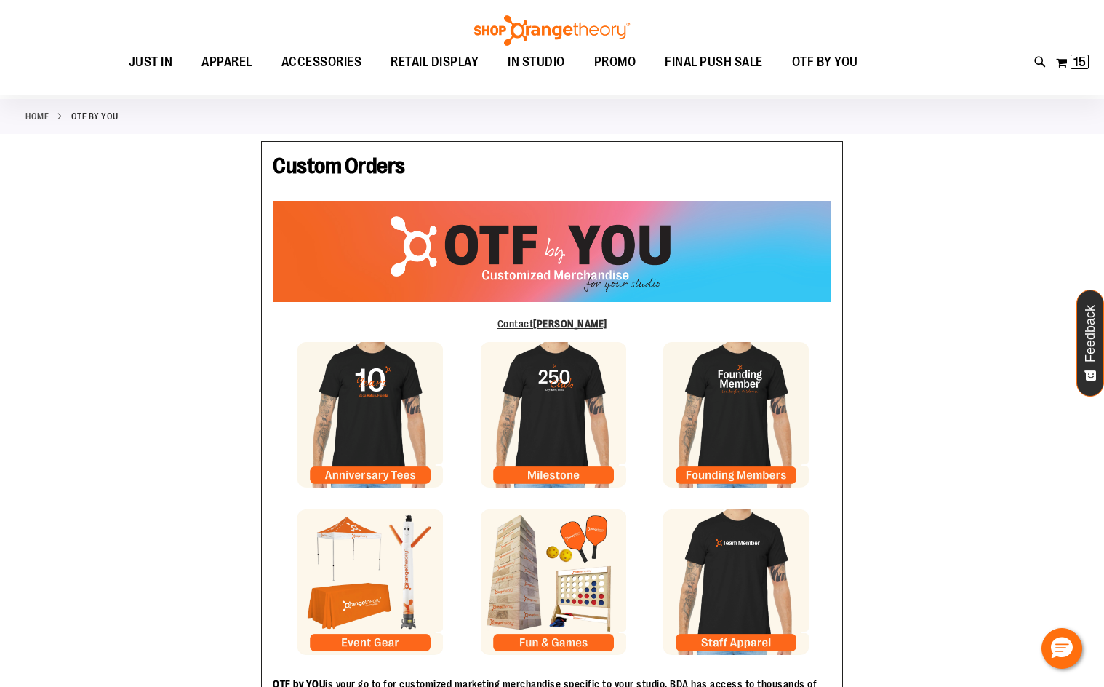
scroll to position [145, 0]
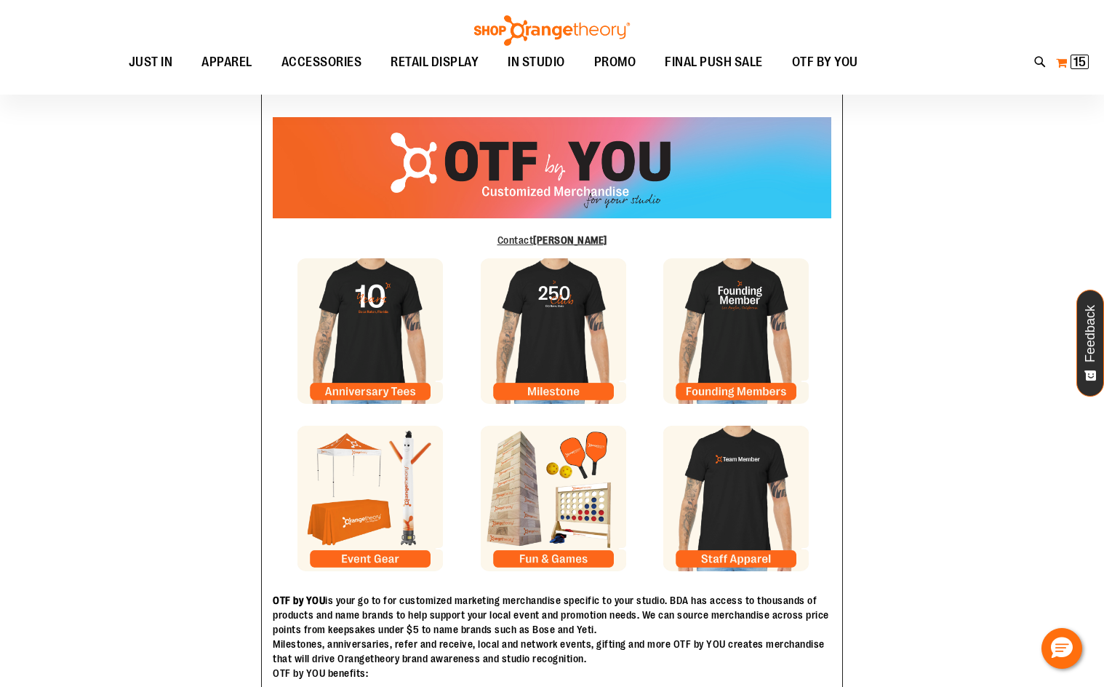
drag, startPoint x: 1087, startPoint y: 68, endPoint x: 1078, endPoint y: 72, distance: 9.5
click at [1087, 68] on span "15 15 items" at bounding box center [1080, 62] width 18 height 15
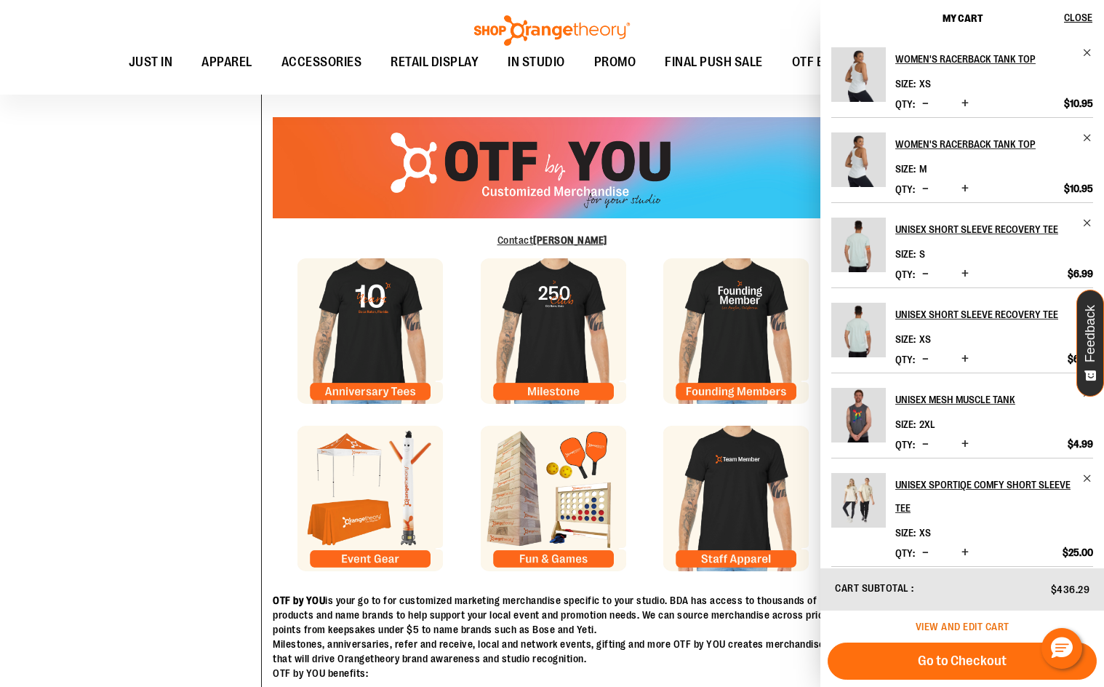
click at [935, 624] on span "View and edit cart" at bounding box center [963, 626] width 94 height 12
click at [945, 624] on span "View and edit cart" at bounding box center [963, 626] width 94 height 12
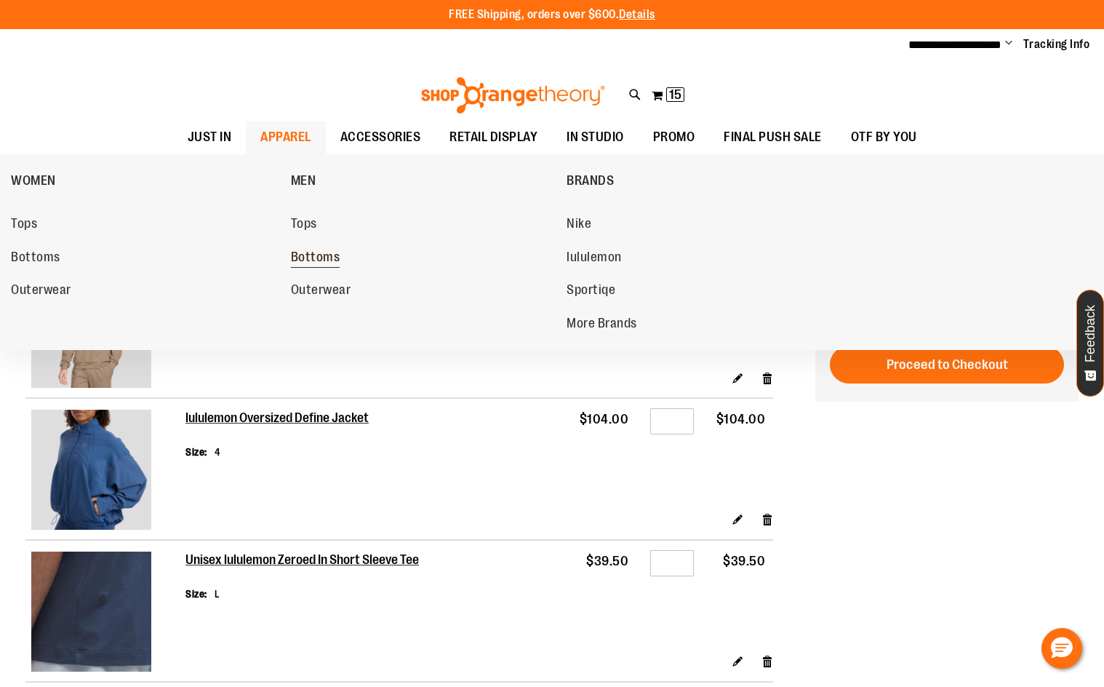
type input "**********"
click at [317, 255] on span "Bottoms" at bounding box center [315, 259] width 49 height 18
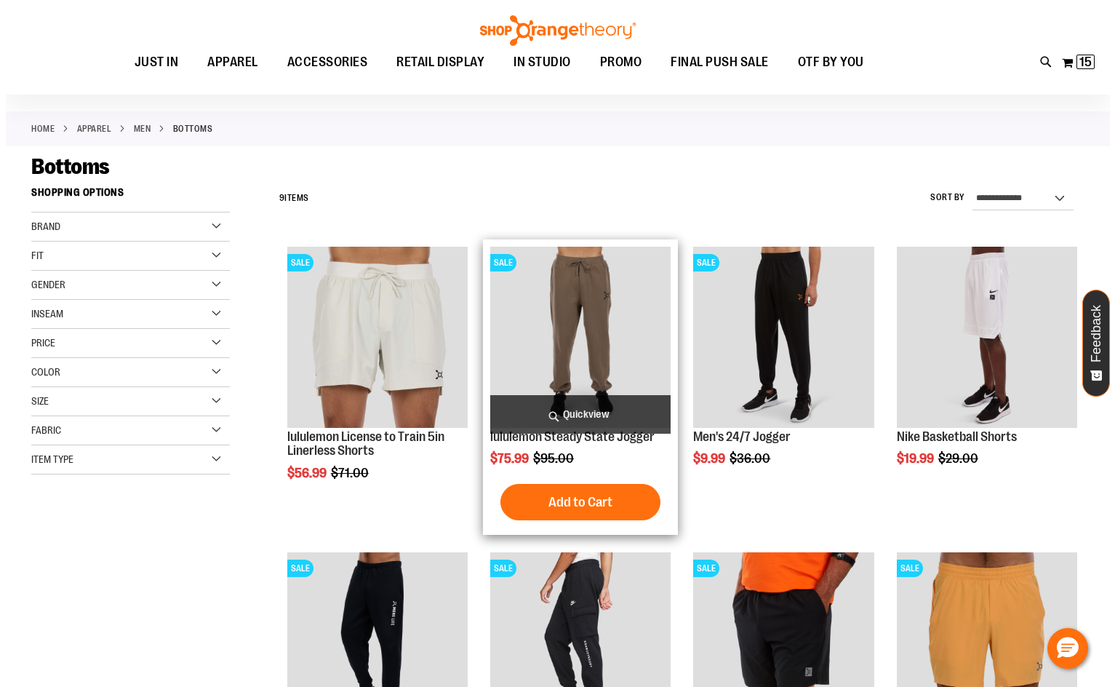
scroll to position [72, 0]
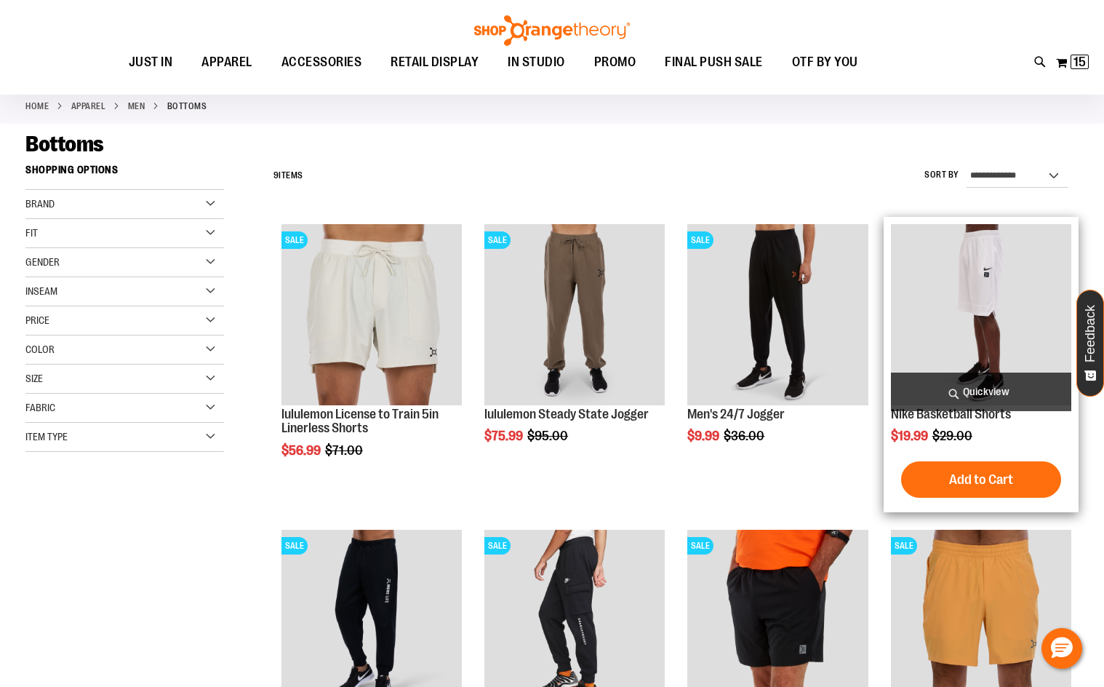
type input "**********"
click at [956, 397] on span "Quickview" at bounding box center [981, 391] width 180 height 39
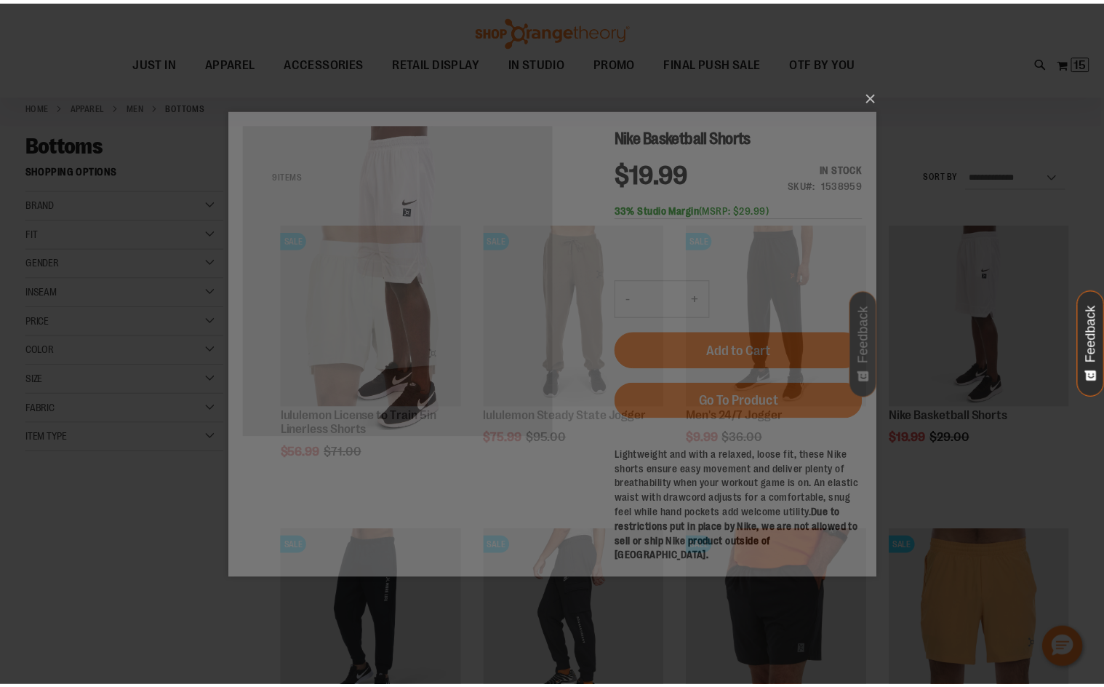
scroll to position [0, 0]
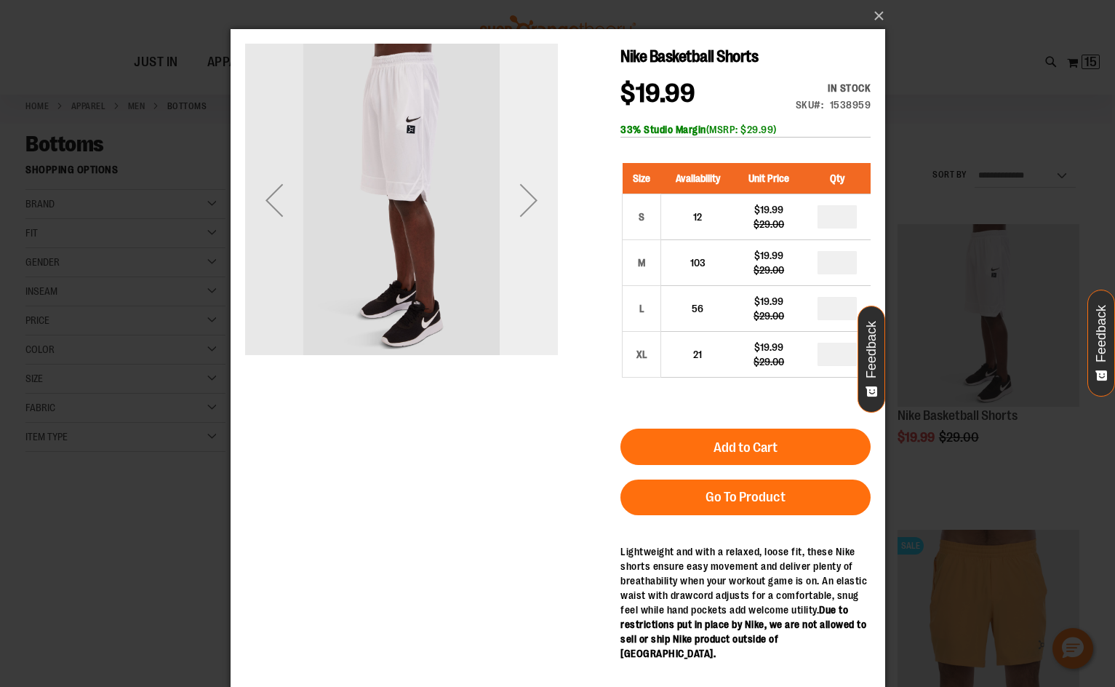
click at [538, 216] on div "Next" at bounding box center [528, 200] width 58 height 58
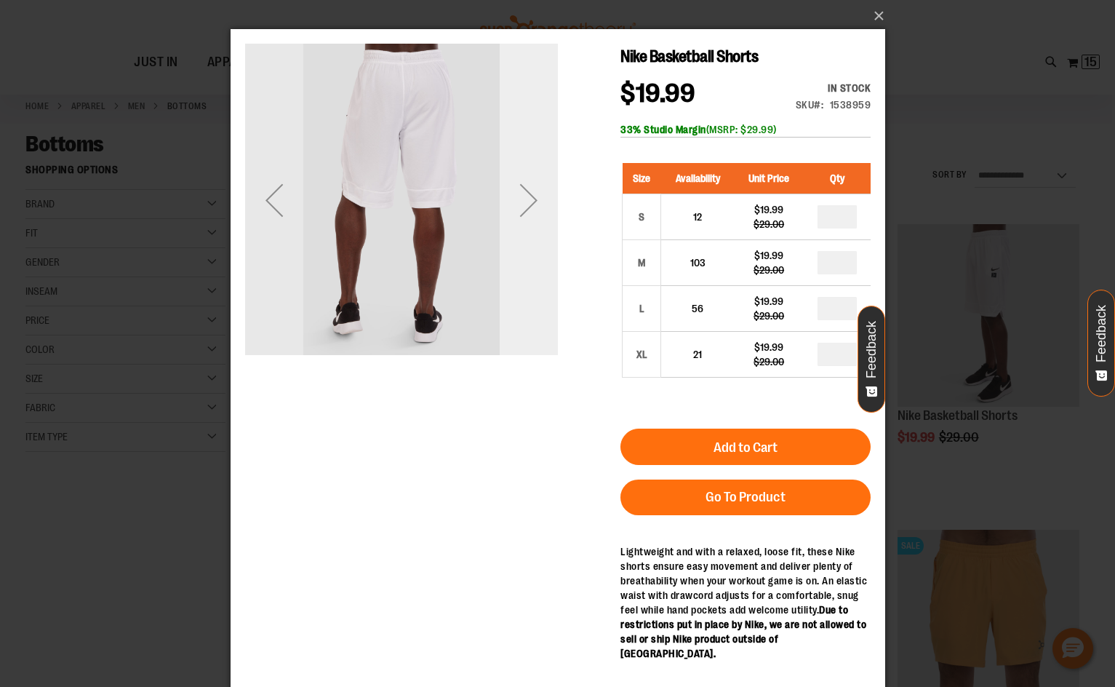
click at [538, 216] on div "Next" at bounding box center [528, 200] width 58 height 58
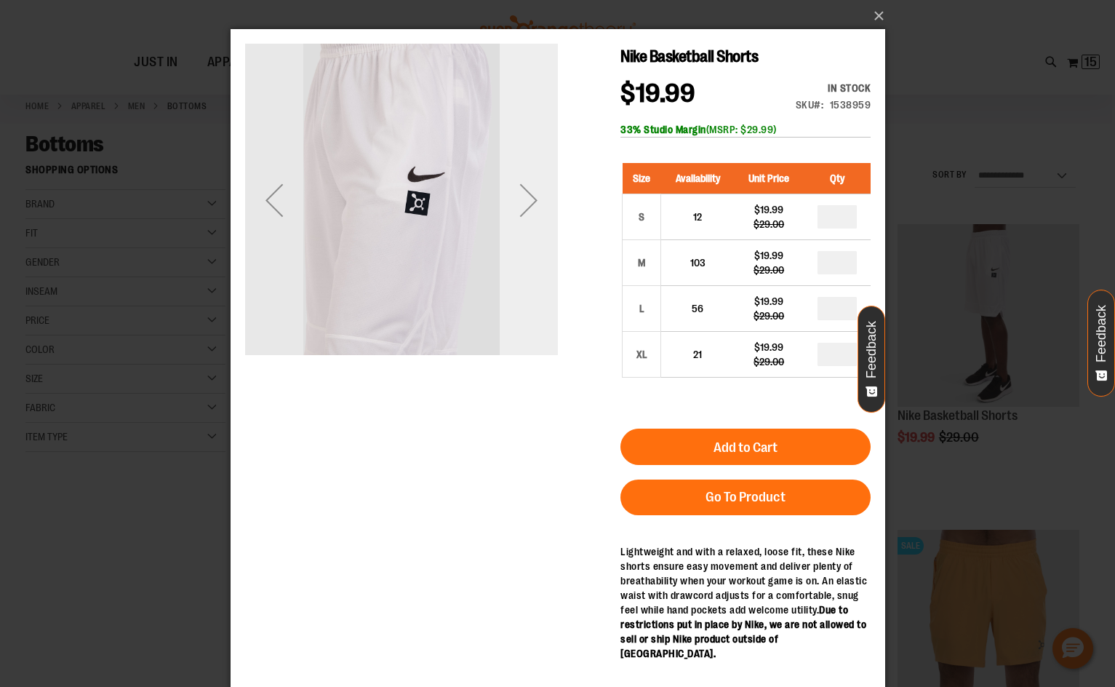
click at [538, 216] on div "Next" at bounding box center [528, 200] width 58 height 58
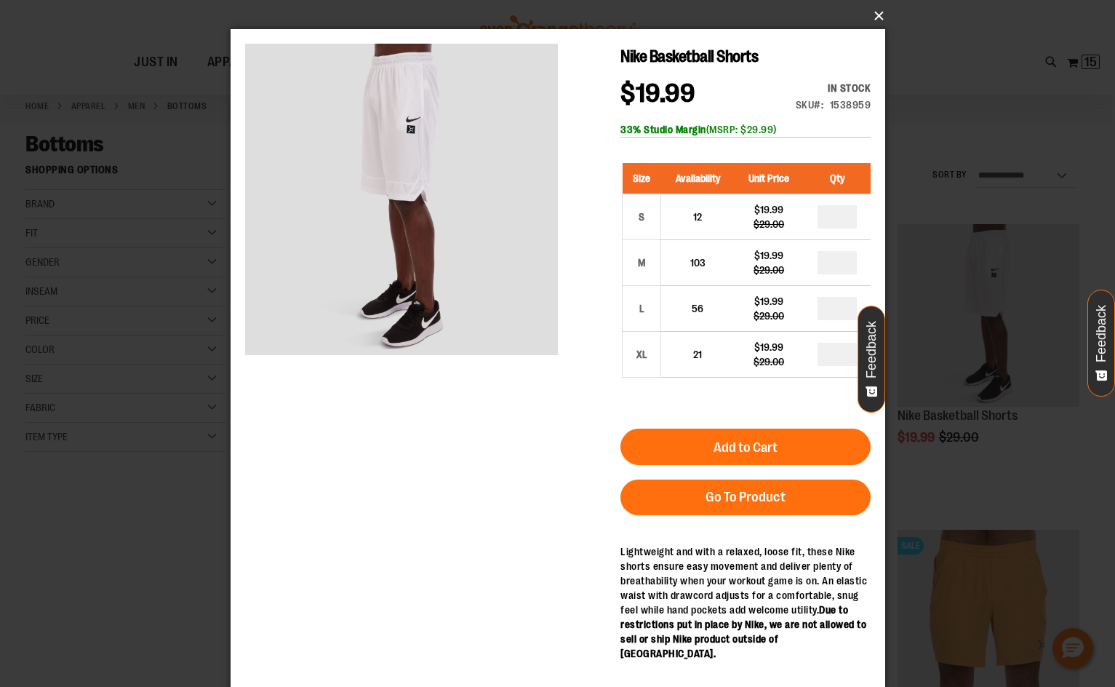
click at [877, 17] on button "×" at bounding box center [562, 16] width 655 height 32
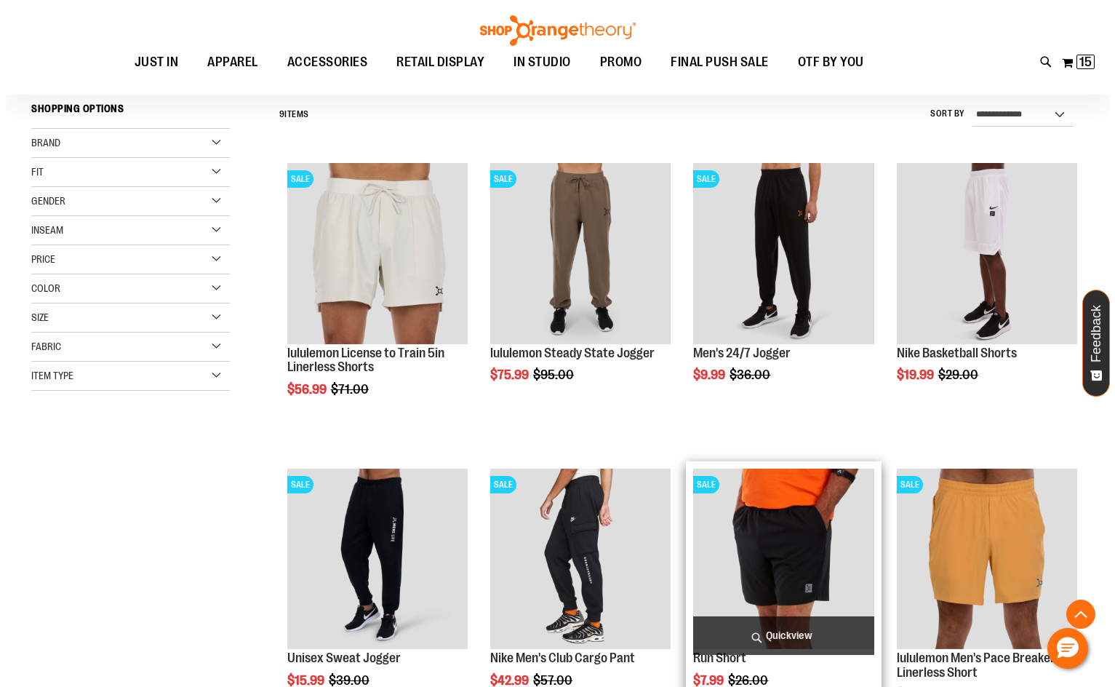
scroll to position [363, 0]
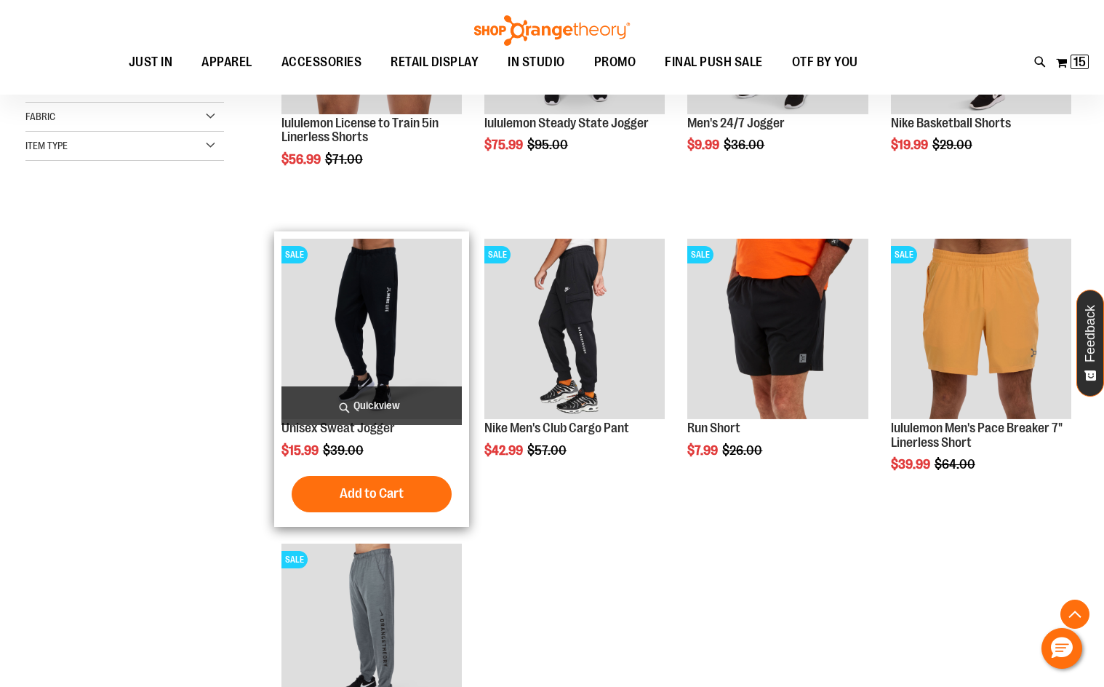
click at [351, 394] on span "Quickview" at bounding box center [372, 405] width 180 height 39
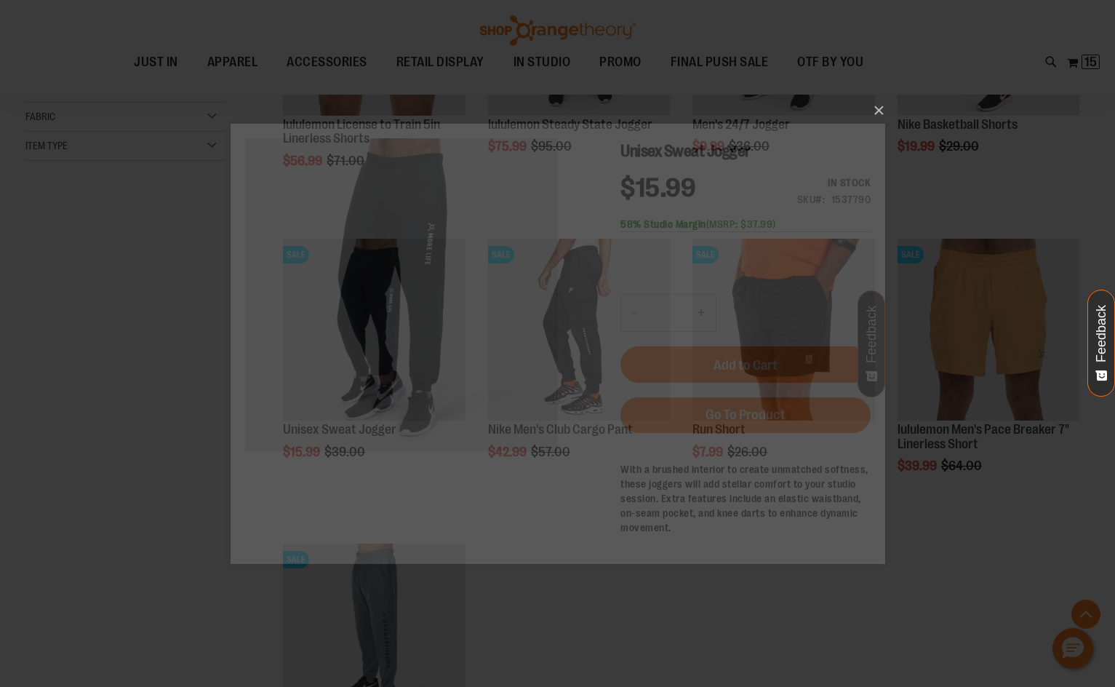
scroll to position [0, 0]
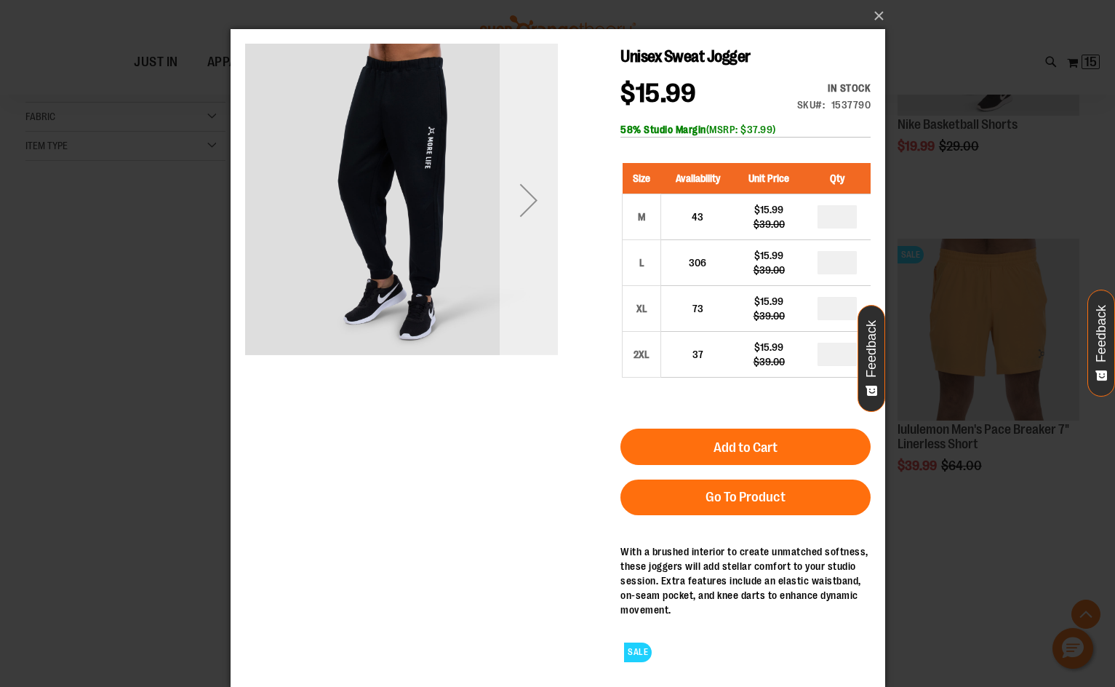
click at [532, 210] on div "Next" at bounding box center [528, 200] width 58 height 58
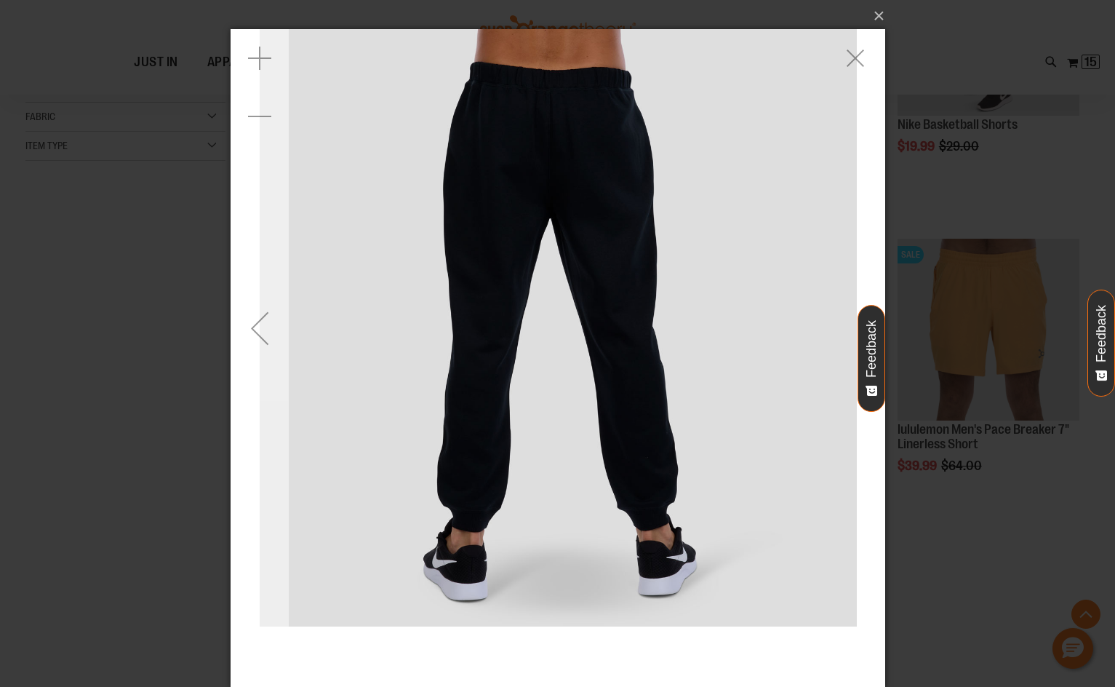
click at [250, 324] on div "Previous" at bounding box center [259, 328] width 58 height 58
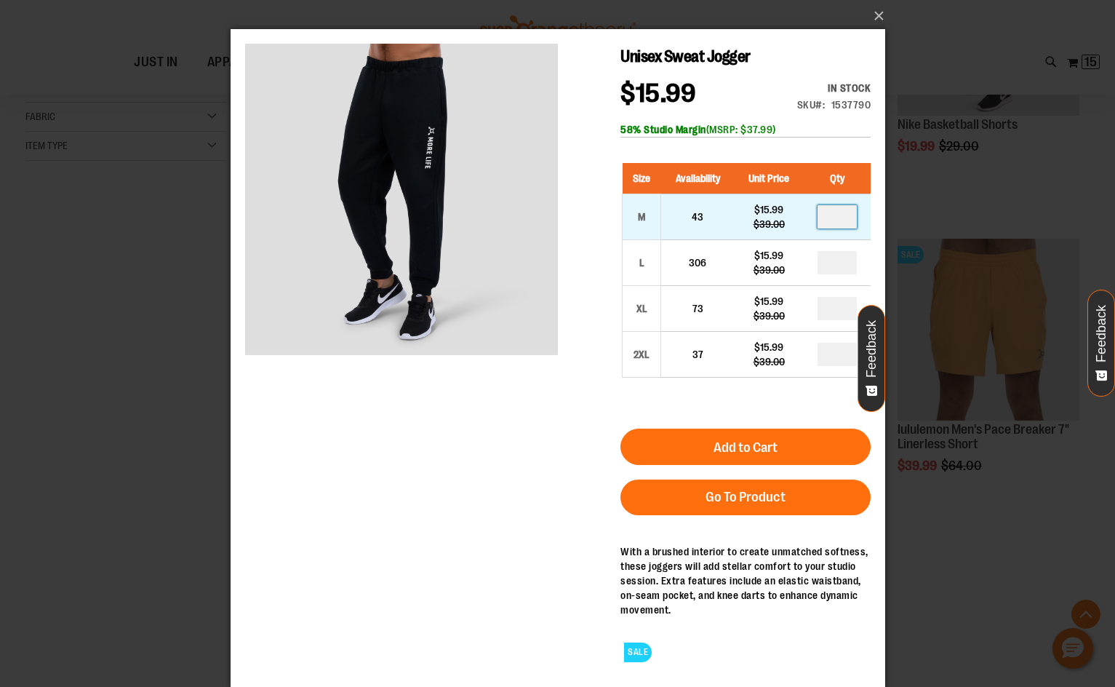
click at [839, 218] on input "number" at bounding box center [836, 216] width 39 height 23
type input "*"
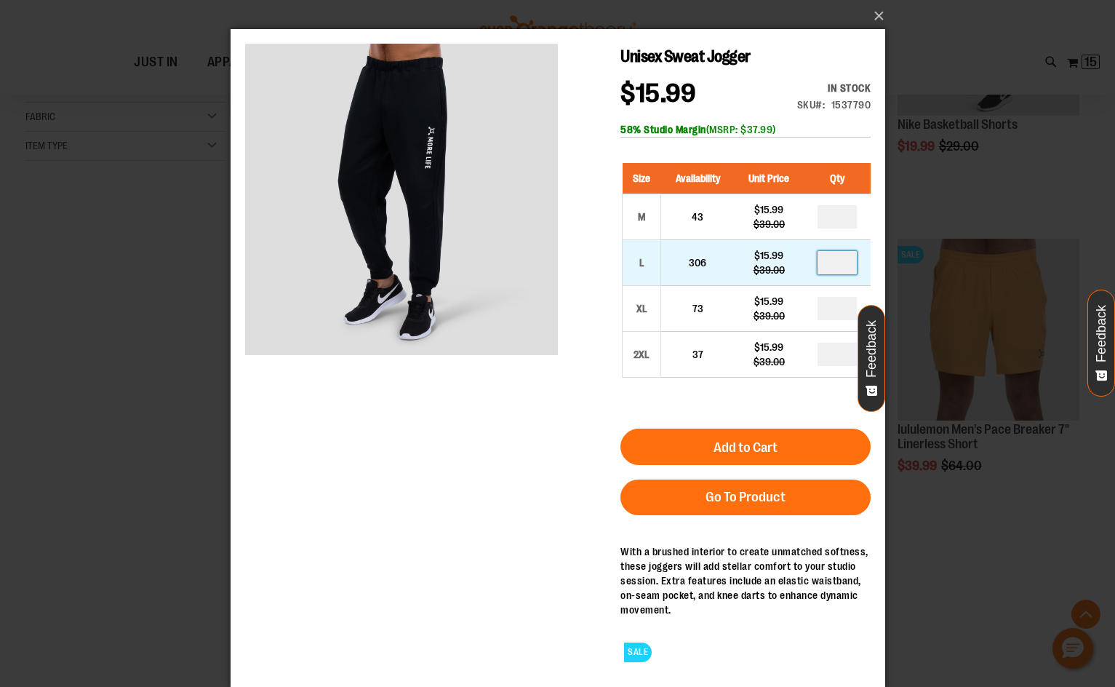
click at [837, 266] on input "number" at bounding box center [836, 262] width 39 height 23
type input "*"
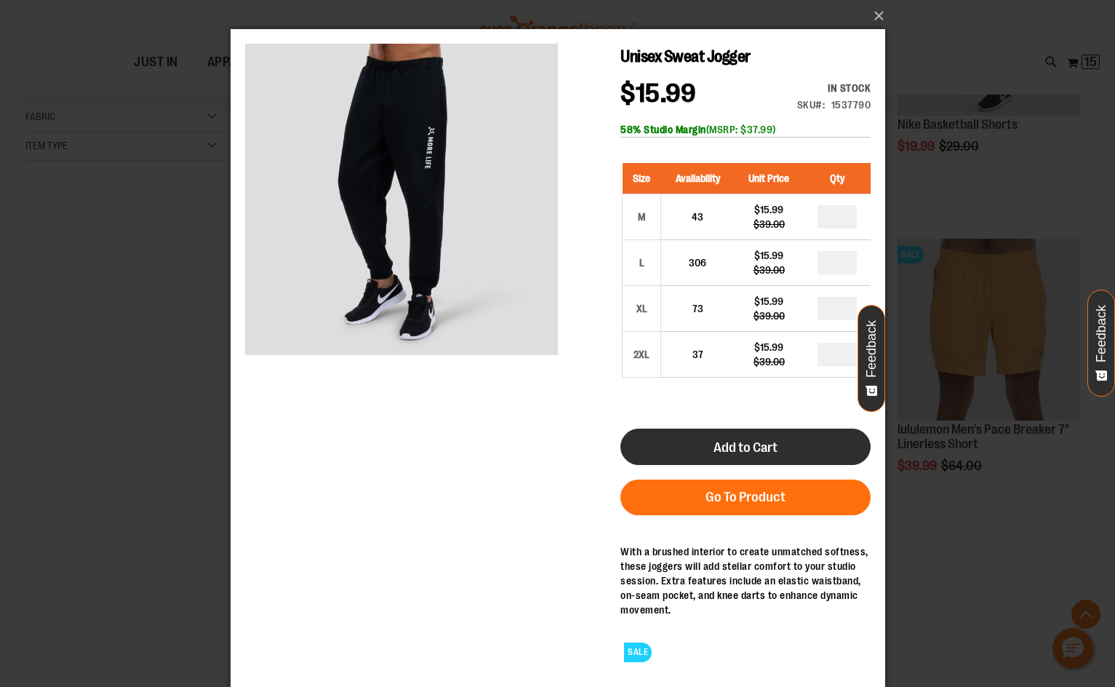
click at [783, 442] on button "Add to Cart" at bounding box center [745, 446] width 250 height 36
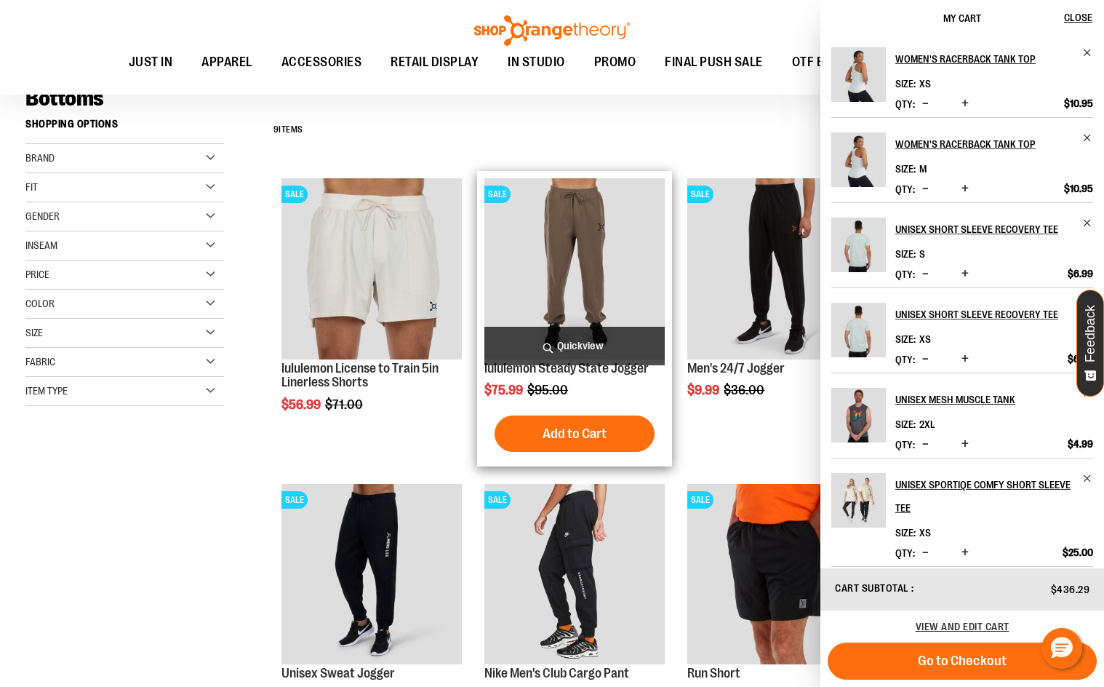
scroll to position [145, 0]
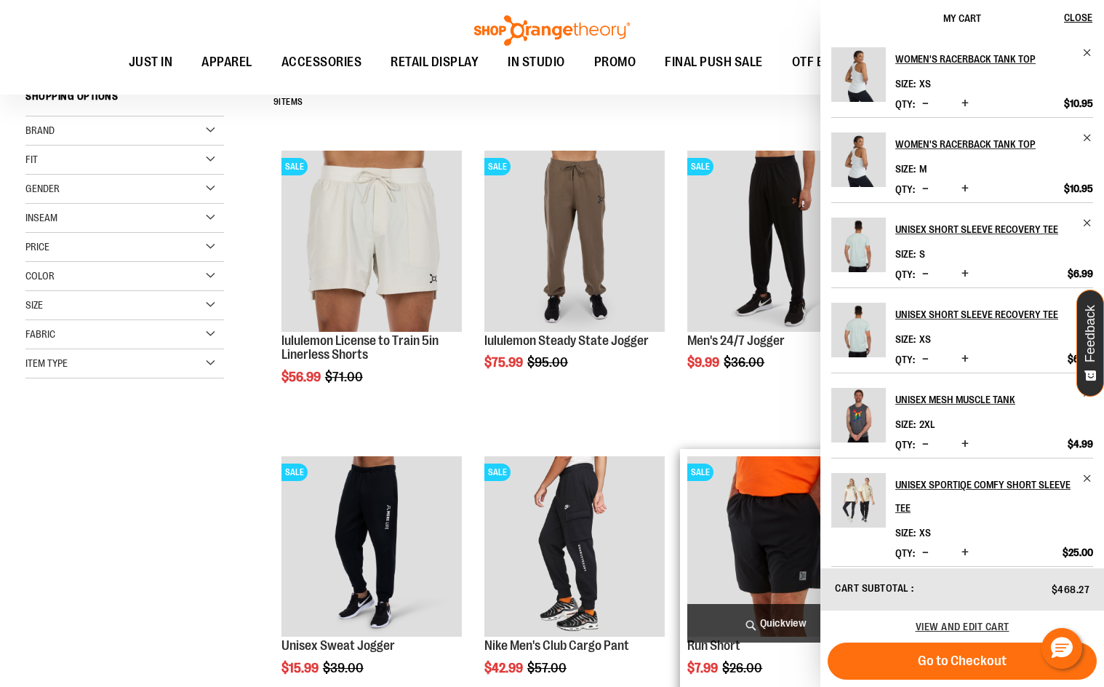
click at [751, 113] on div "**********" at bounding box center [672, 103] width 813 height 38
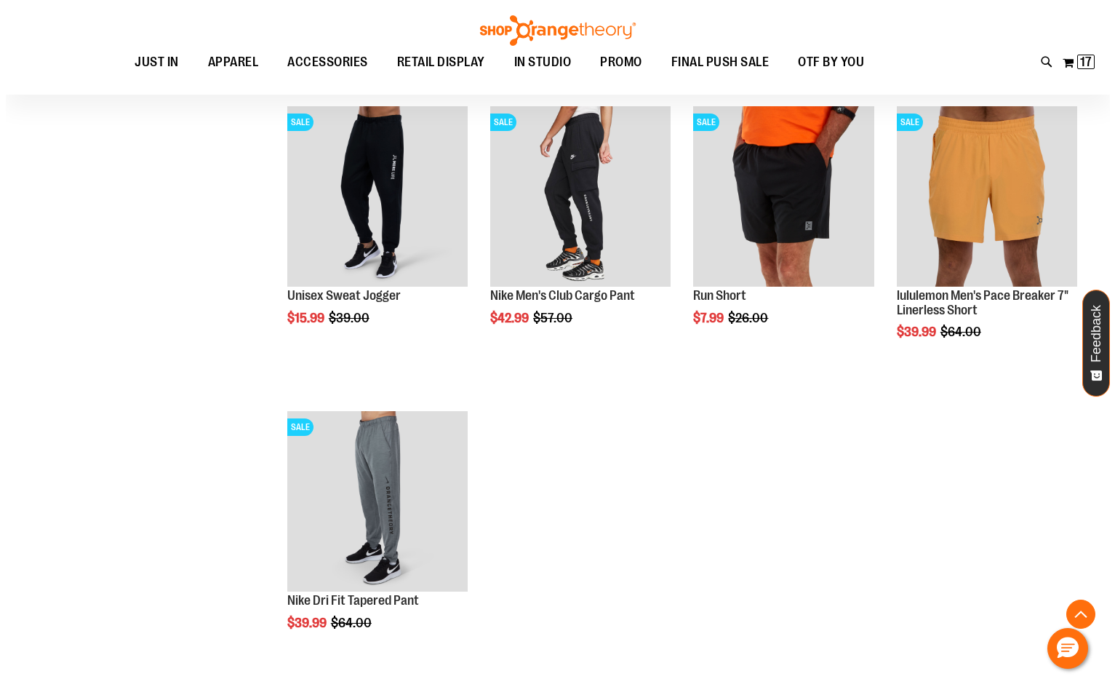
scroll to position [580, 0]
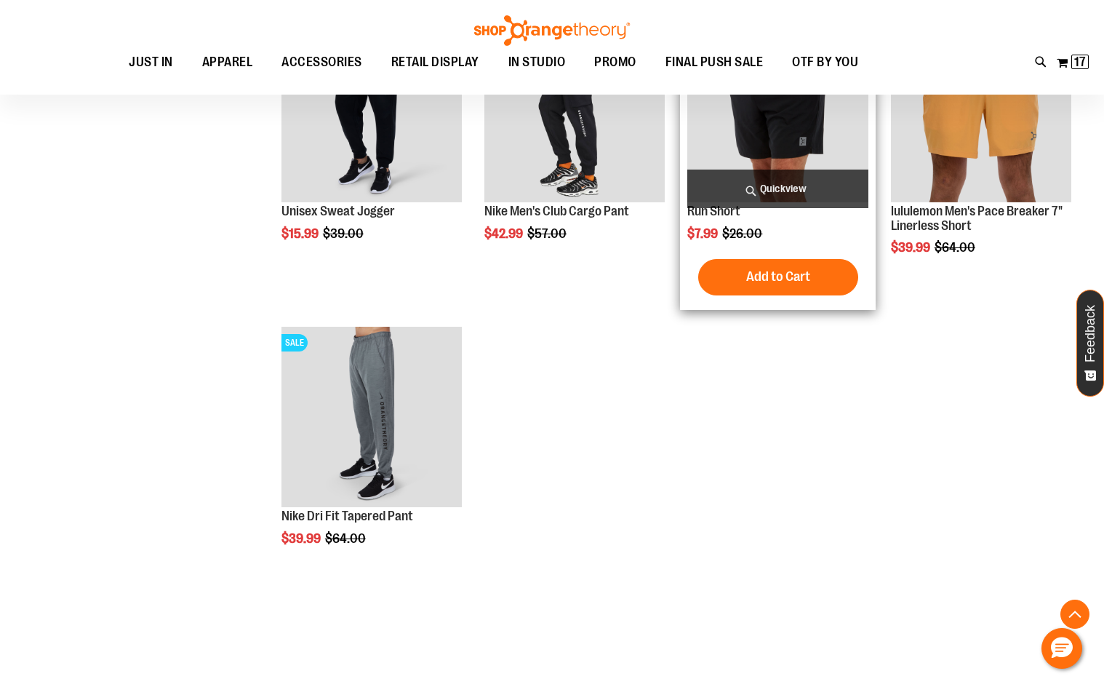
click at [763, 183] on span "Quickview" at bounding box center [777, 188] width 180 height 39
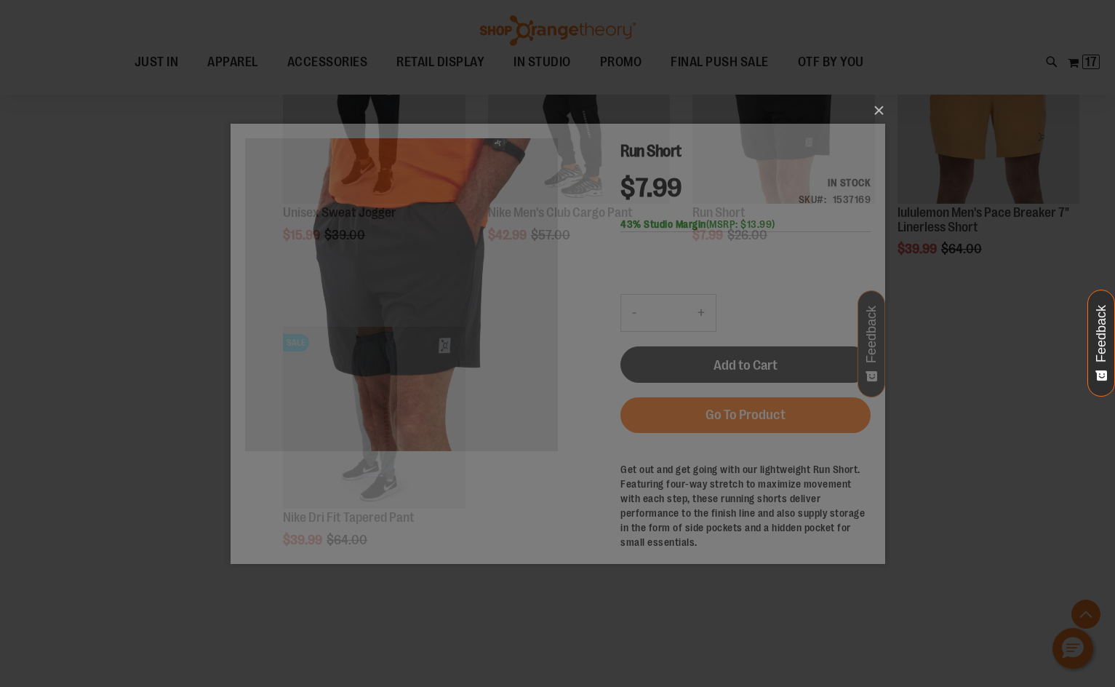
scroll to position [0, 0]
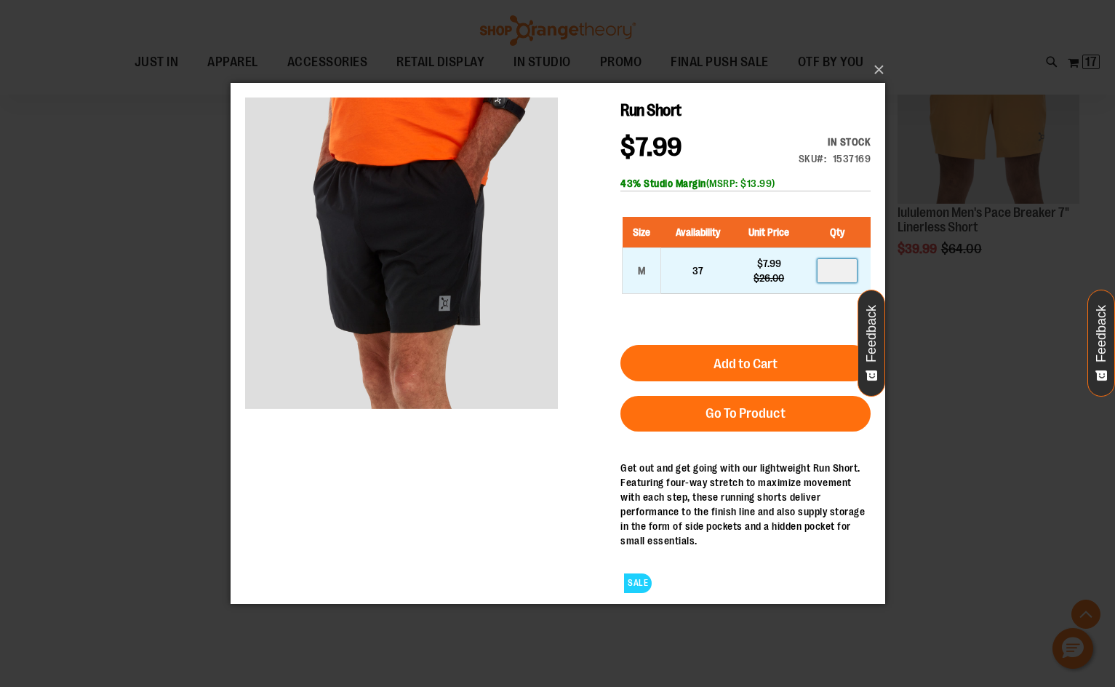
click at [831, 263] on input "number" at bounding box center [836, 269] width 39 height 23
type input "*"
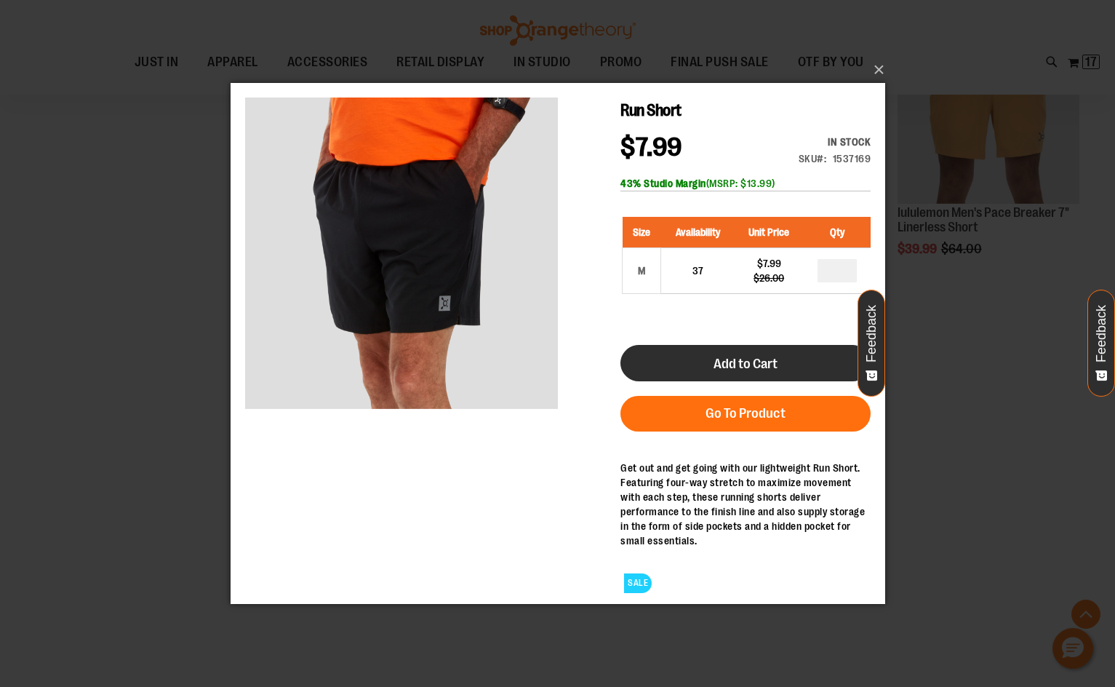
click at [711, 370] on button "Add to Cart" at bounding box center [745, 362] width 250 height 36
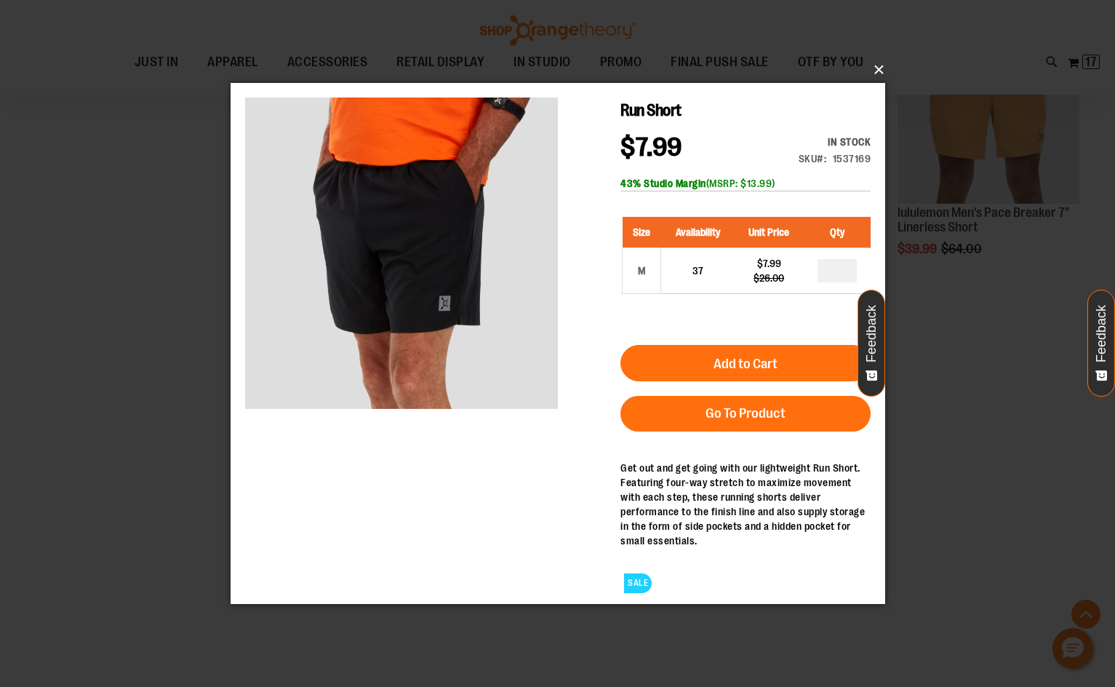
click at [882, 71] on button "×" at bounding box center [562, 70] width 655 height 32
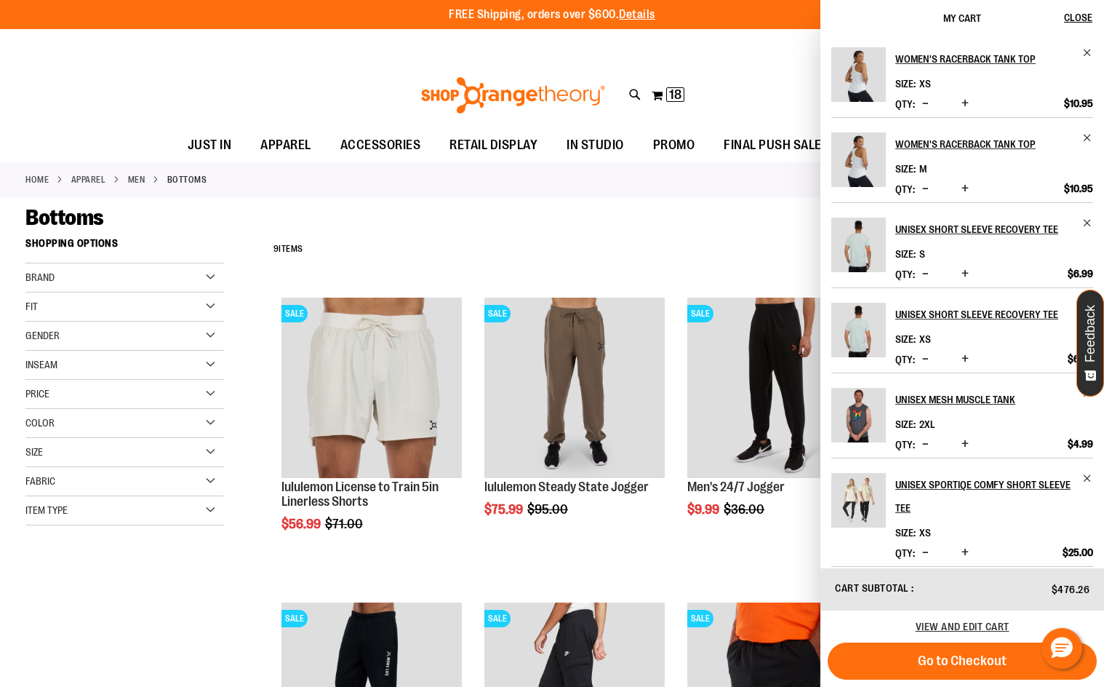
drag, startPoint x: 700, startPoint y: 238, endPoint x: 600, endPoint y: 202, distance: 105.8
click at [699, 238] on div "**********" at bounding box center [672, 250] width 813 height 38
